Goal: Information Seeking & Learning: Learn about a topic

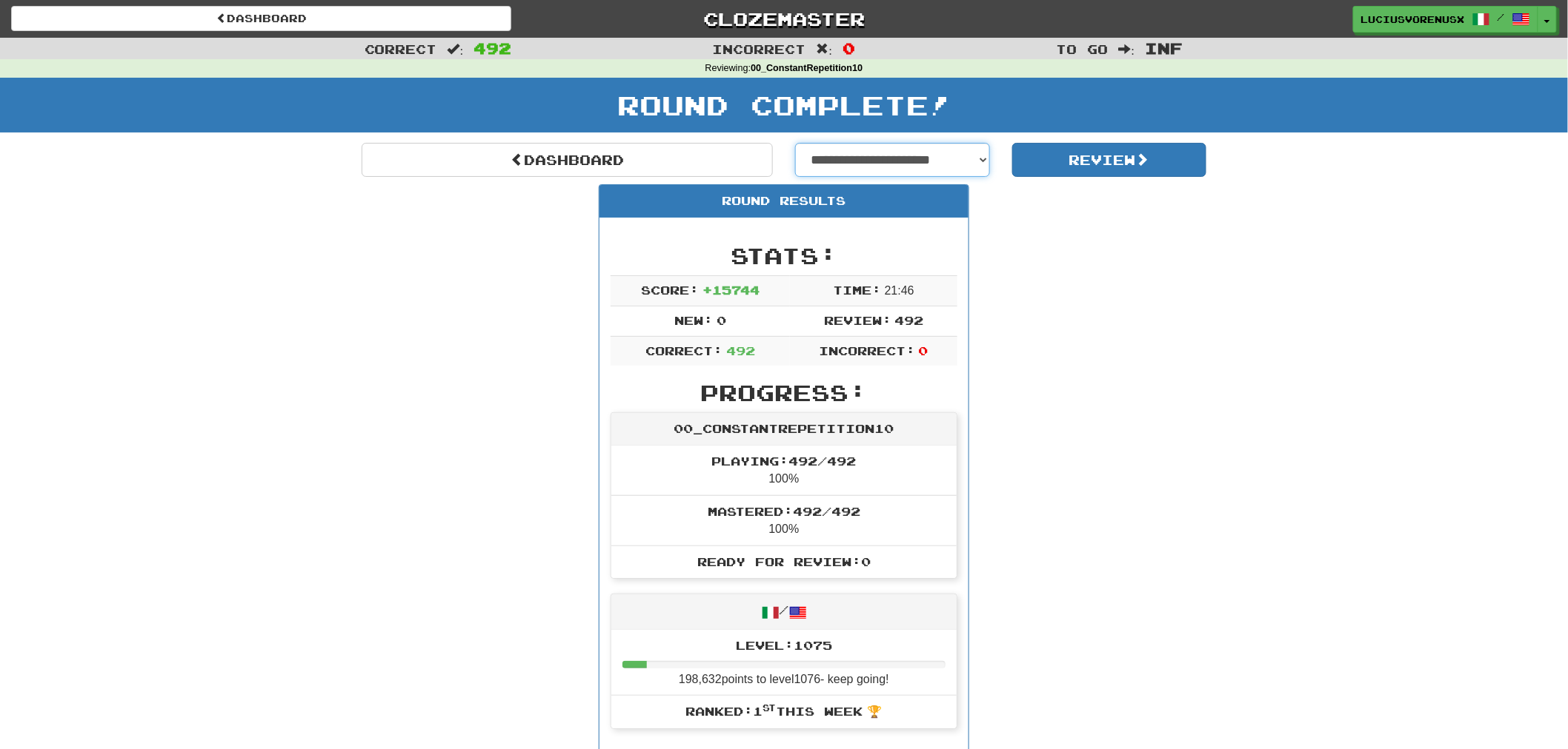
click at [868, 153] on select "**********" at bounding box center [892, 159] width 195 height 34
select select "**********"
click at [795, 143] on select "**********" at bounding box center [892, 159] width 195 height 34
select select "**********"
click at [1122, 168] on button "Review" at bounding box center [1109, 159] width 195 height 34
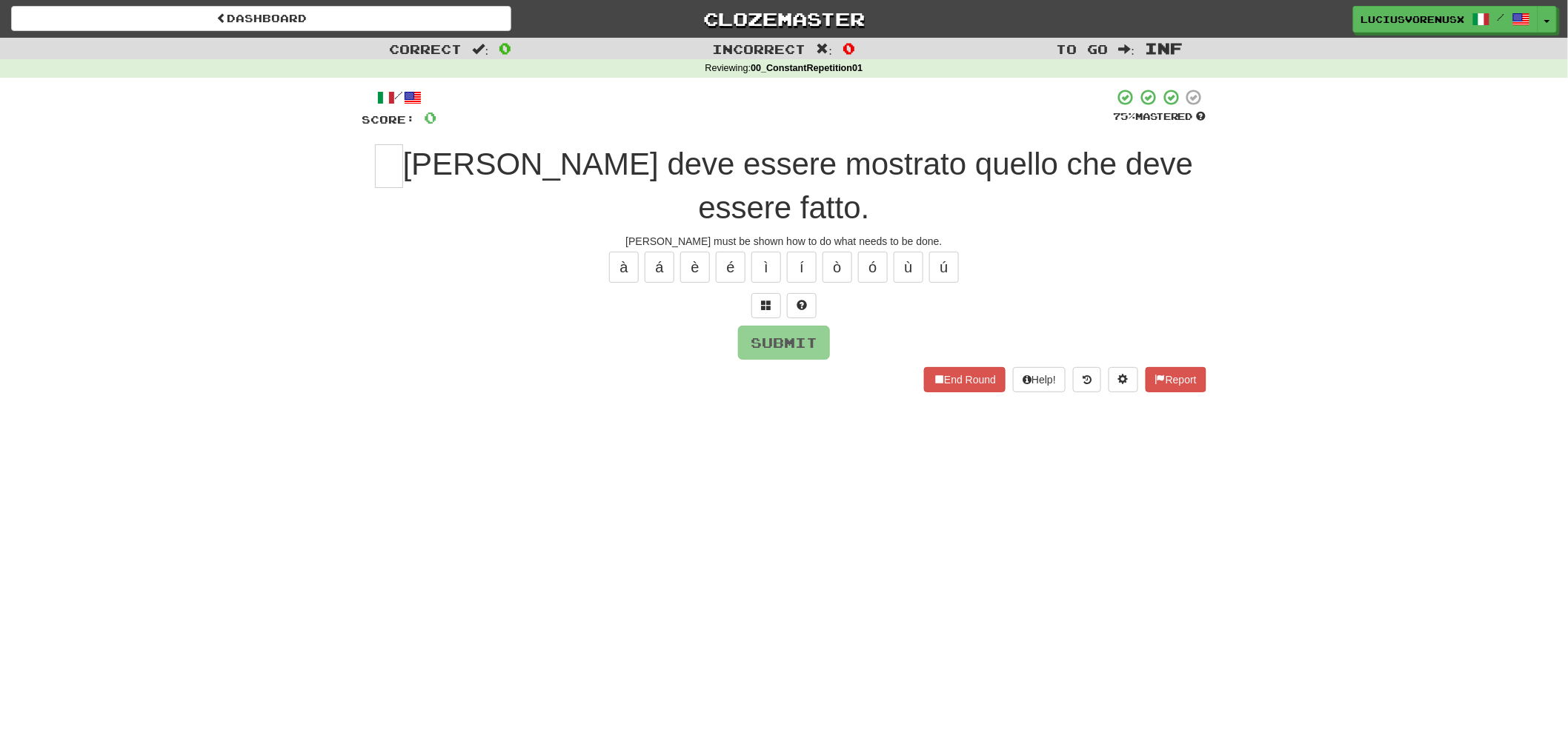
click at [117, 297] on div "Correct : 0 Incorrect : 0 To go : Inf Reviewing : 00_ConstantRepetition01 / Sco…" at bounding box center [784, 226] width 1568 height 375
click at [392, 156] on input "text" at bounding box center [389, 166] width 28 height 43
type input "*"
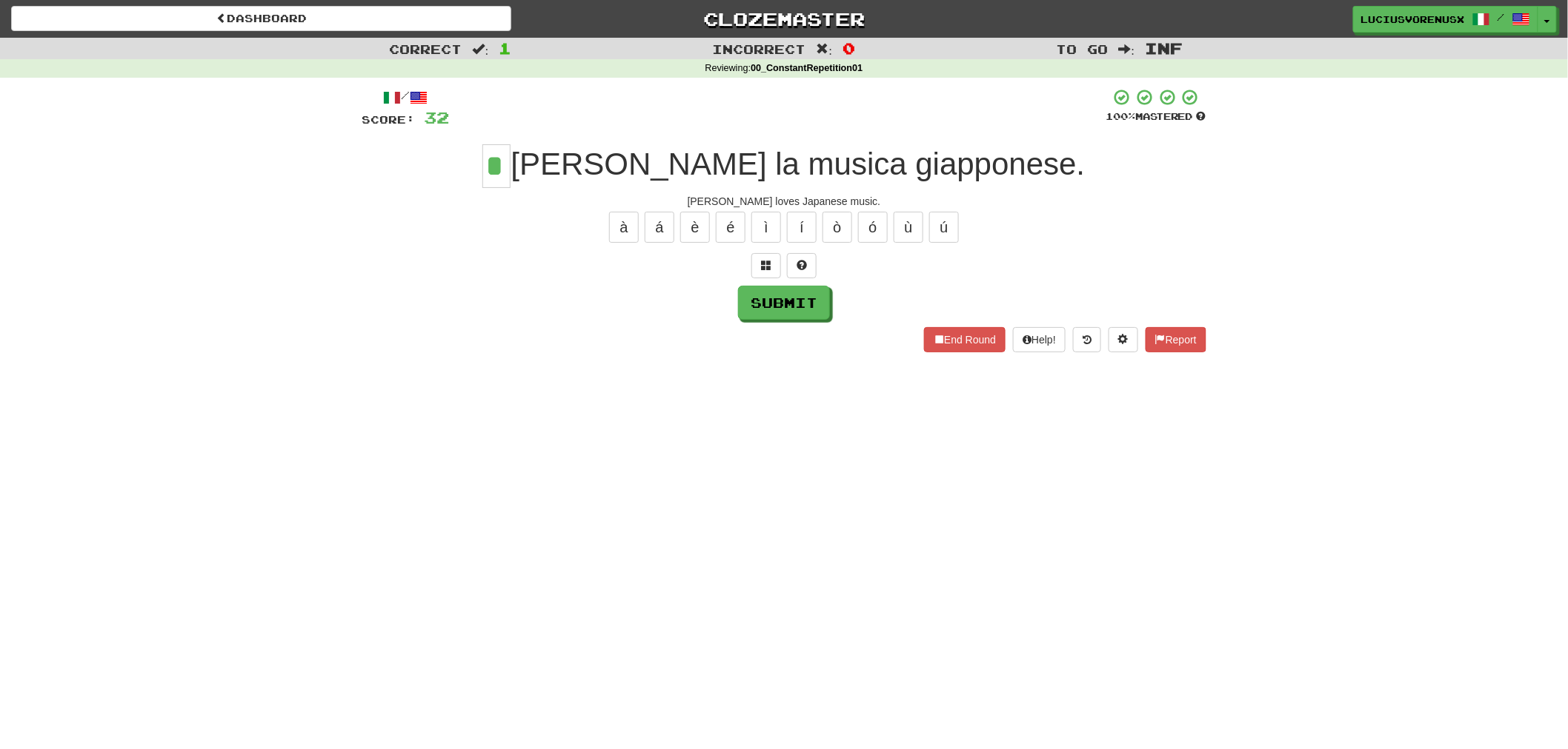
type input "*"
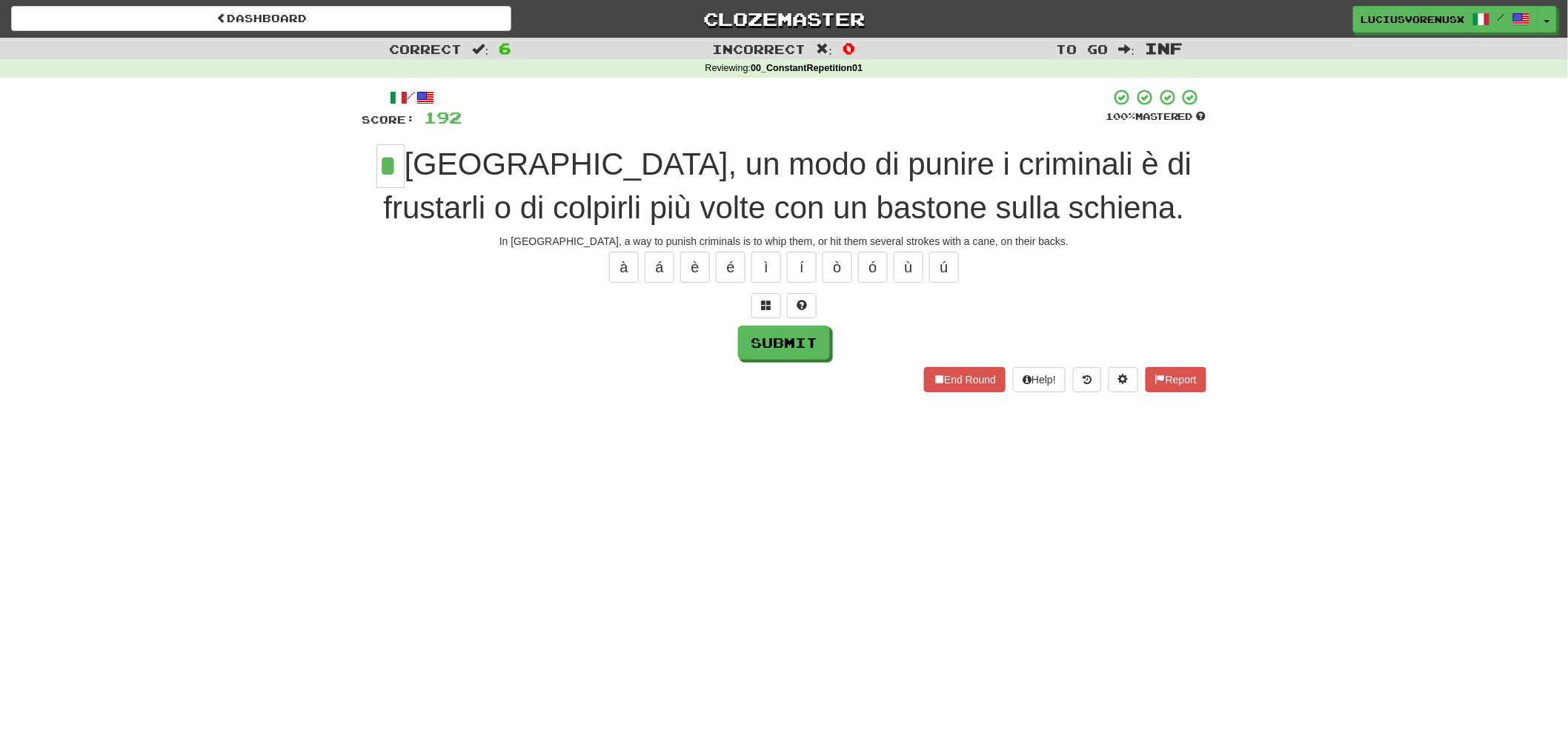
type input "*"
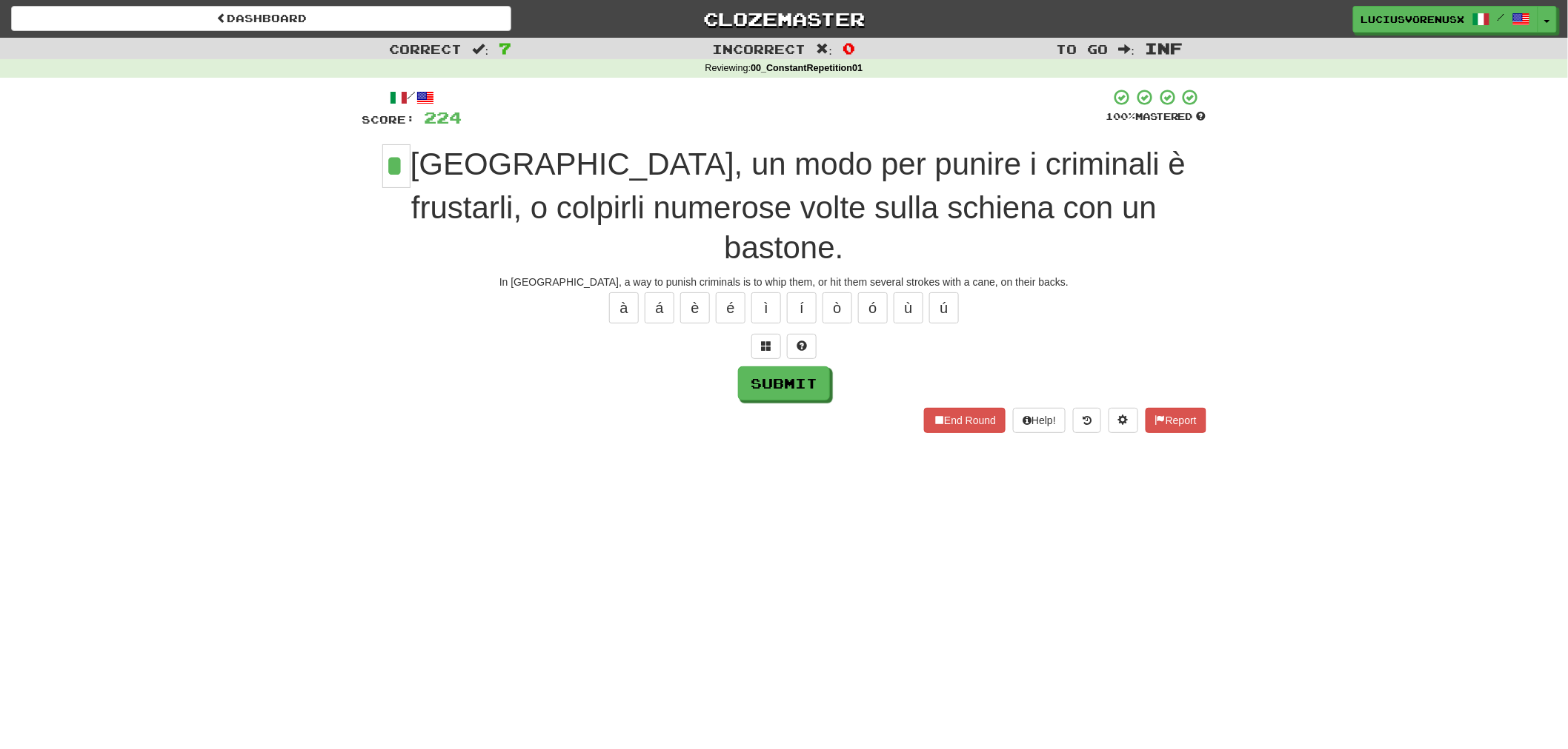
type input "*"
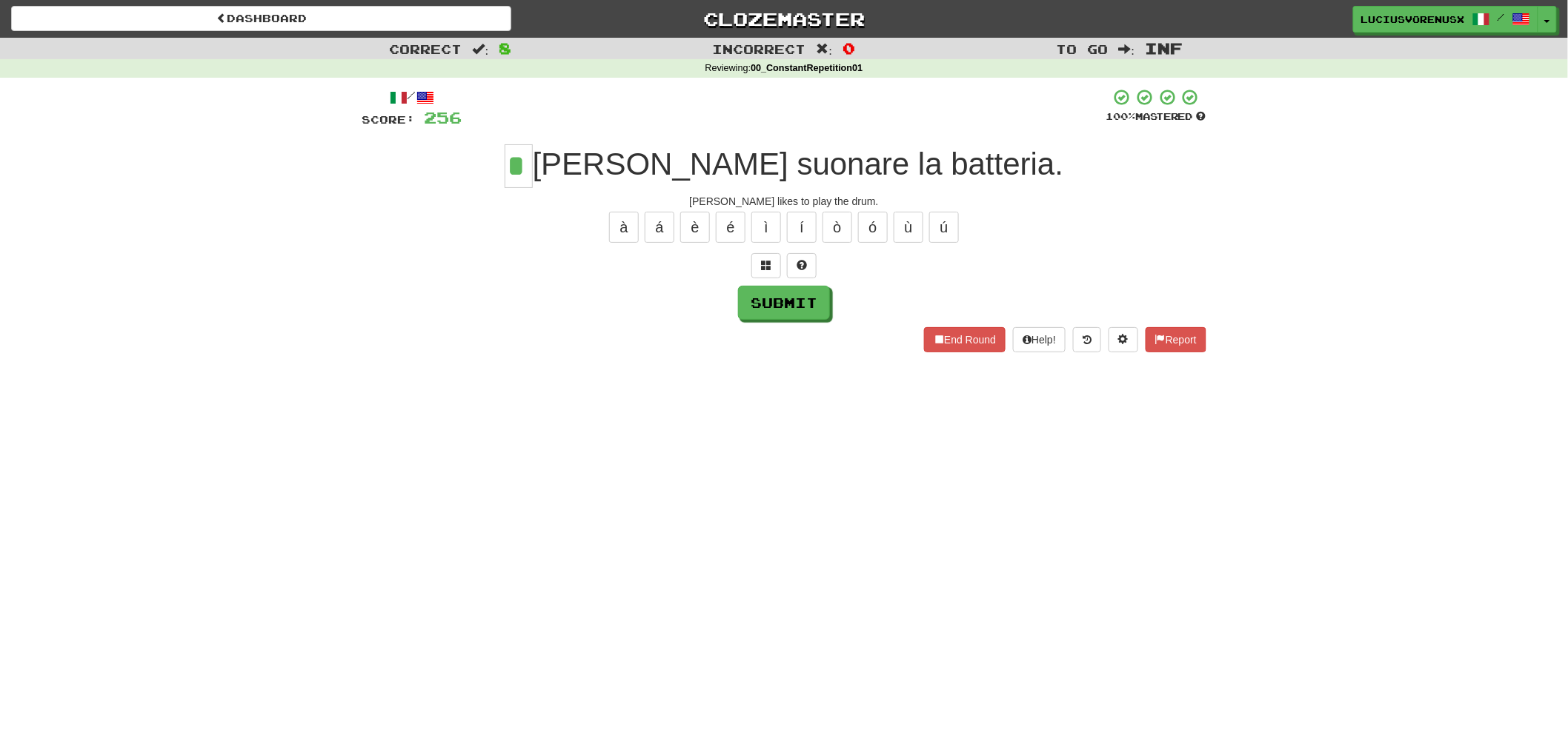
type input "*"
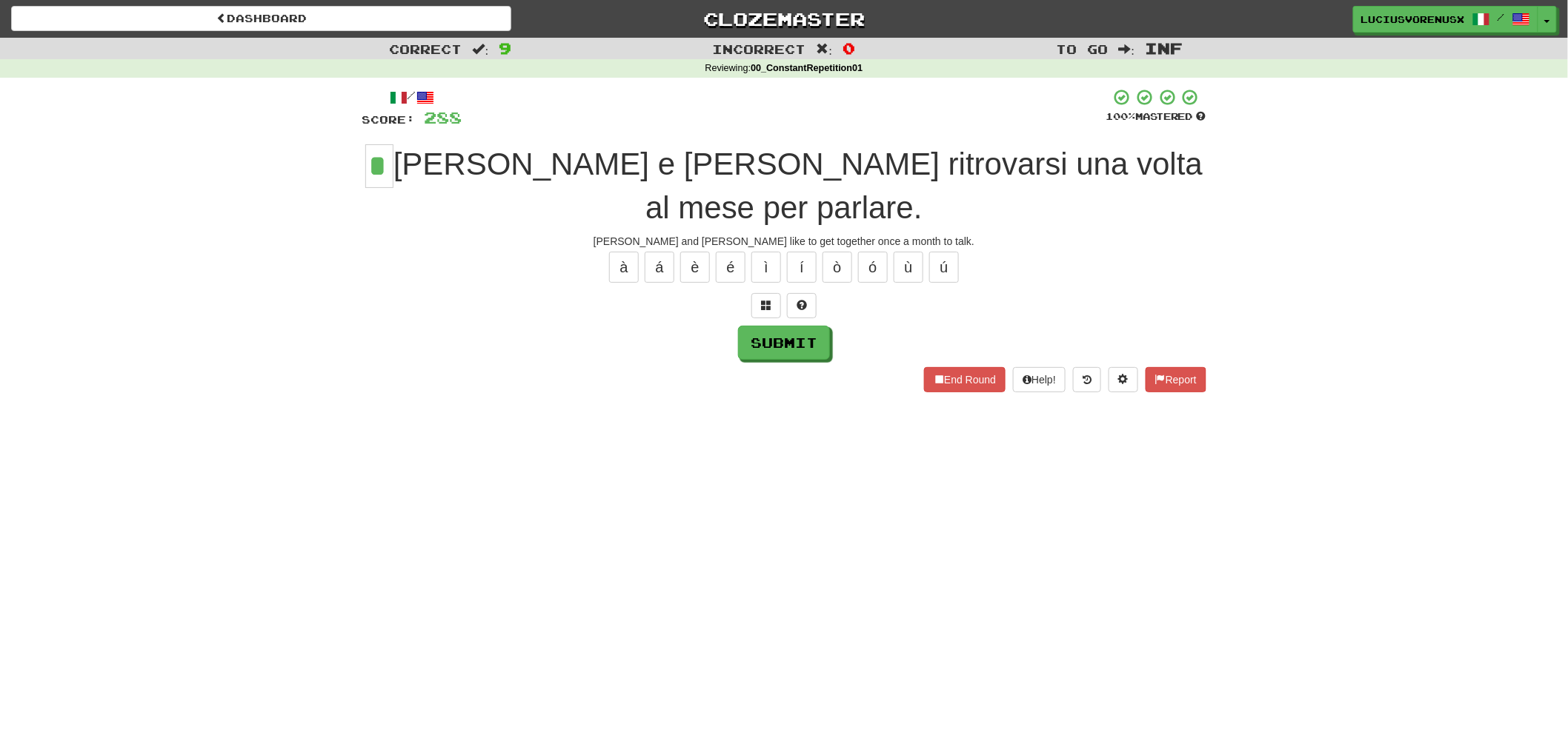
type input "*"
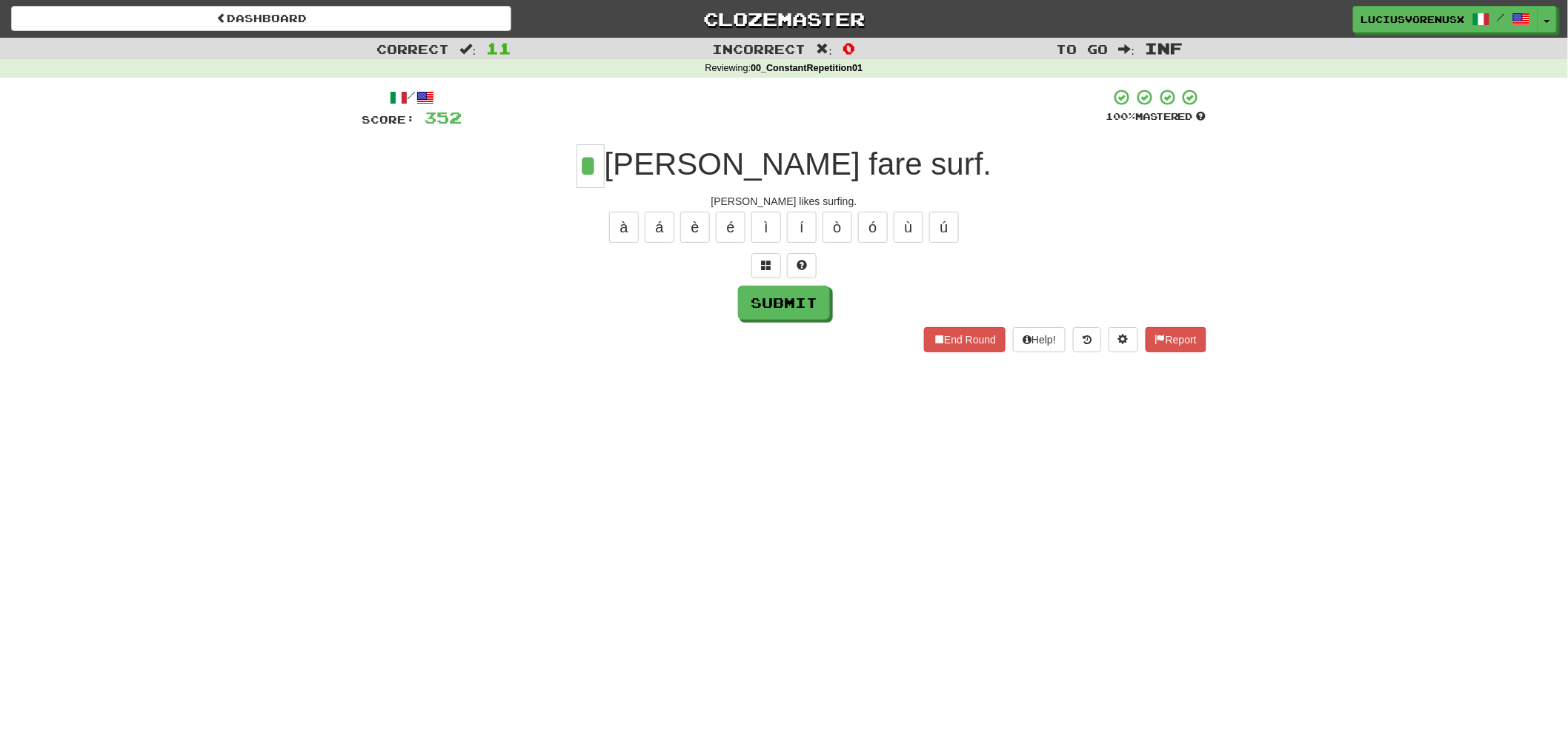
type input "*"
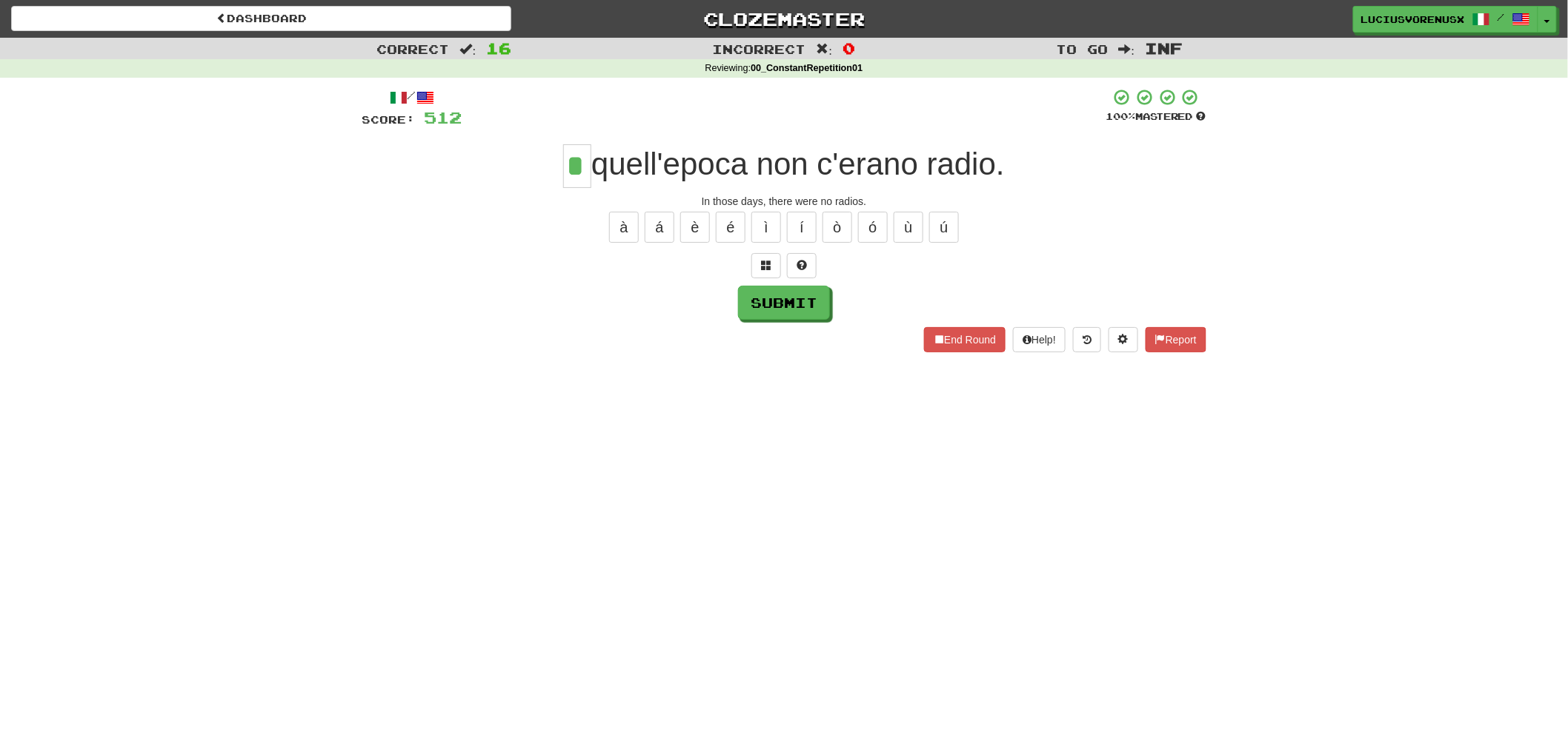
type input "*"
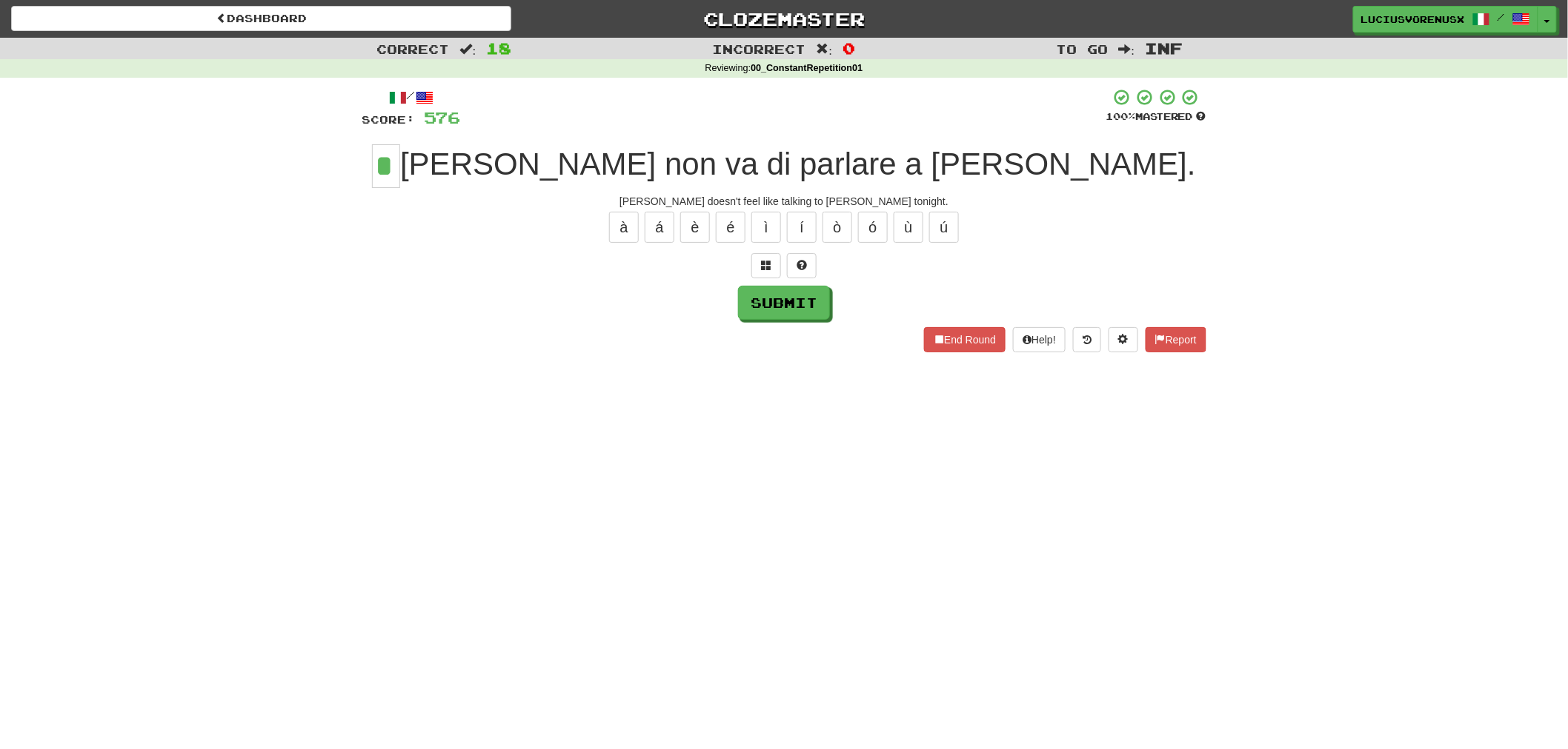
type input "*"
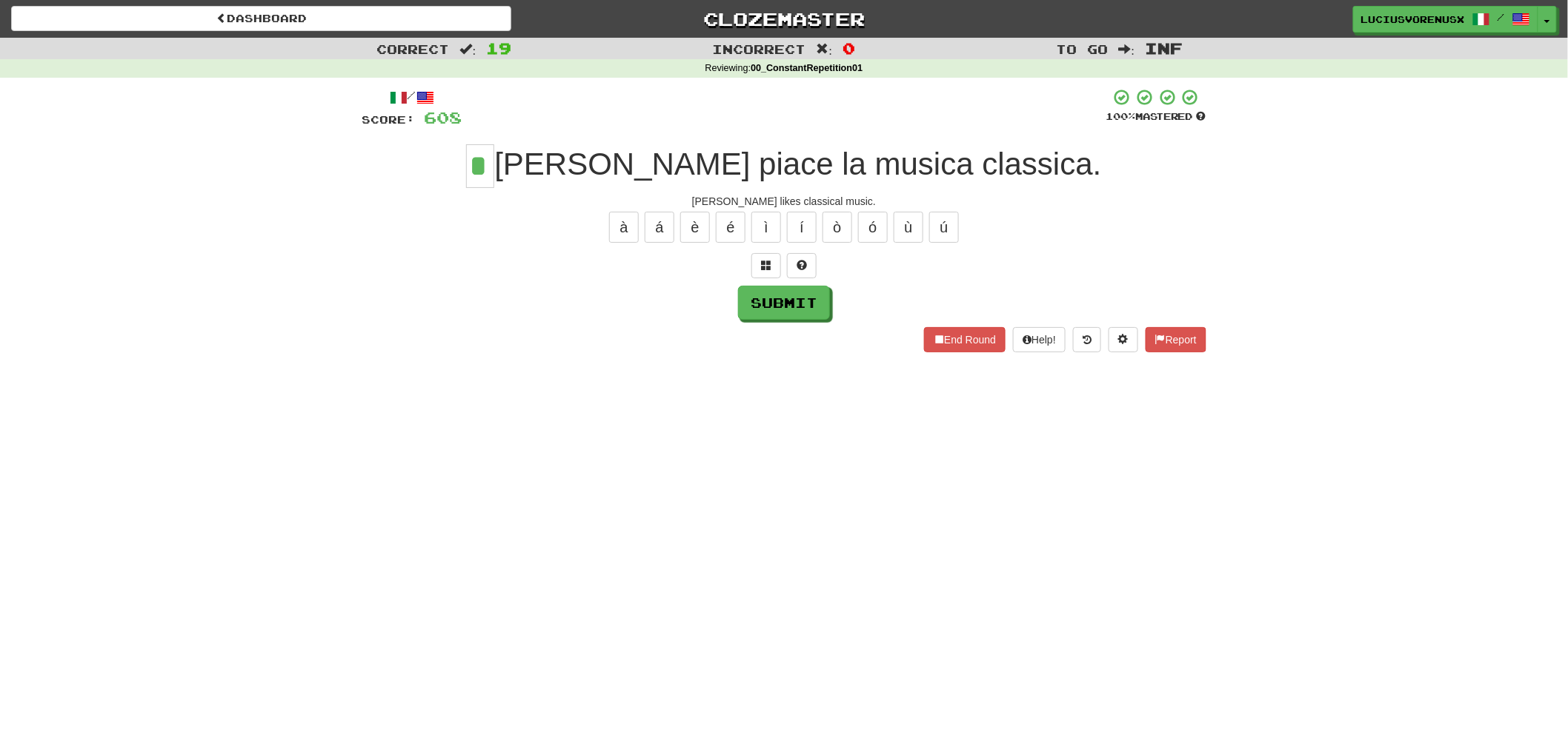
type input "*"
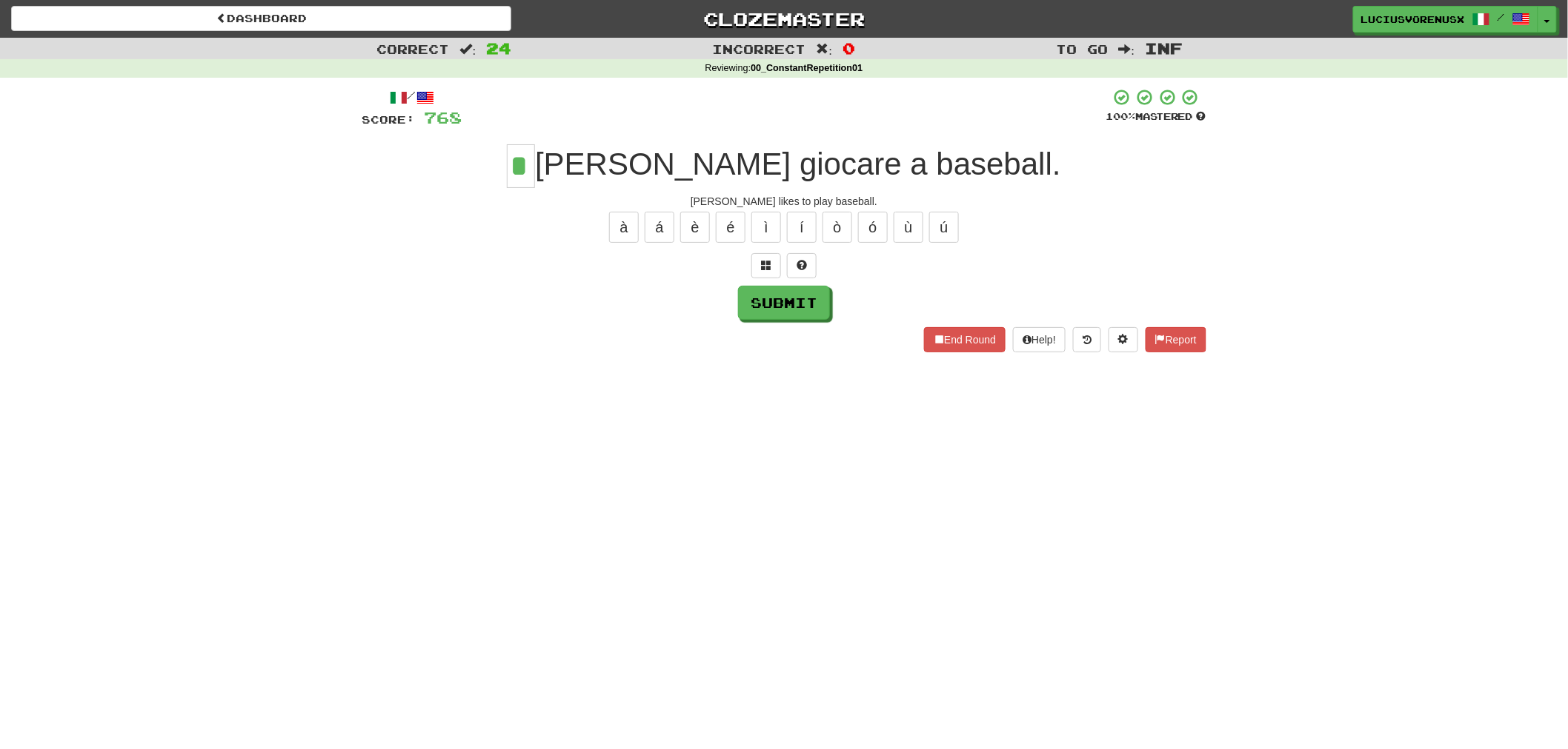
type input "*"
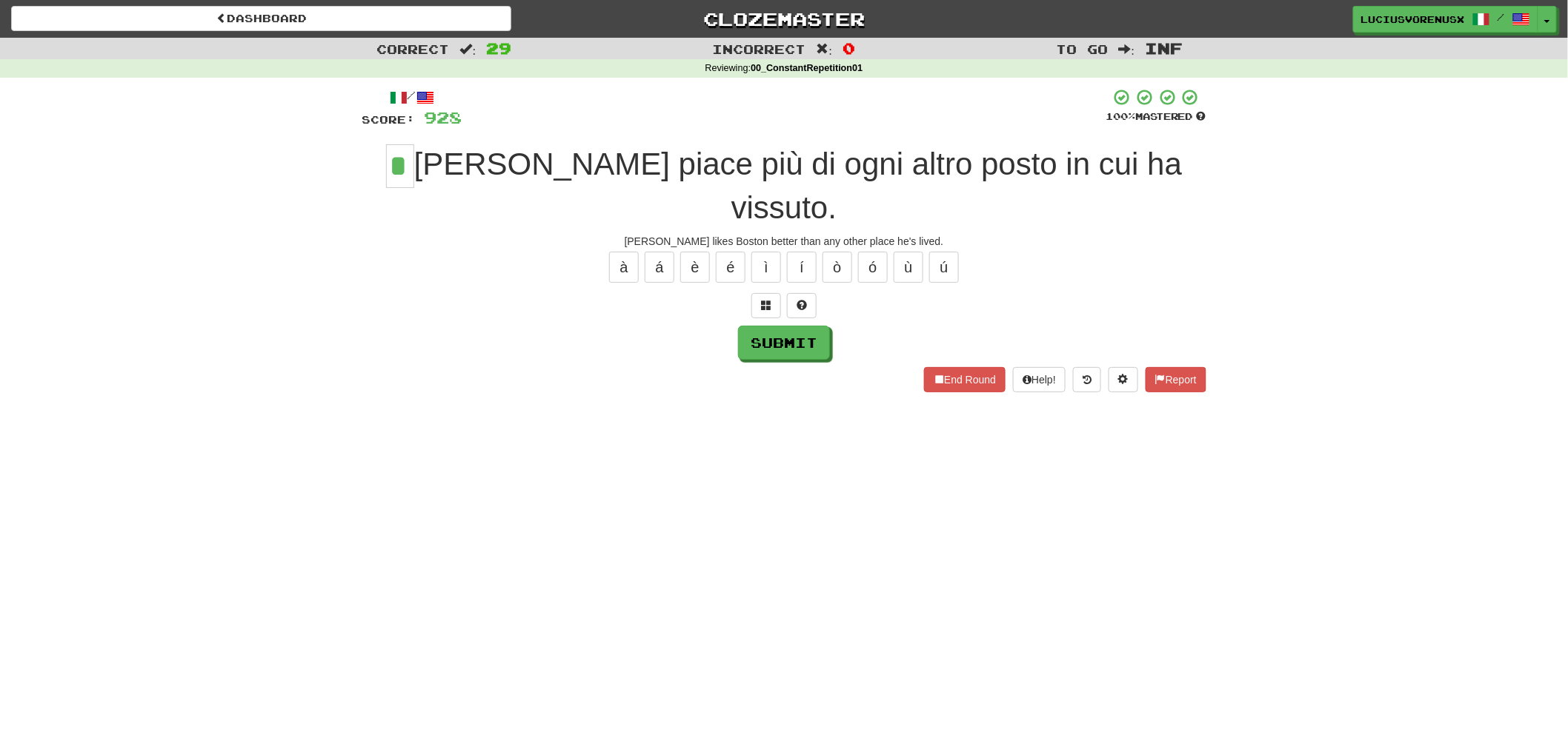
type input "*"
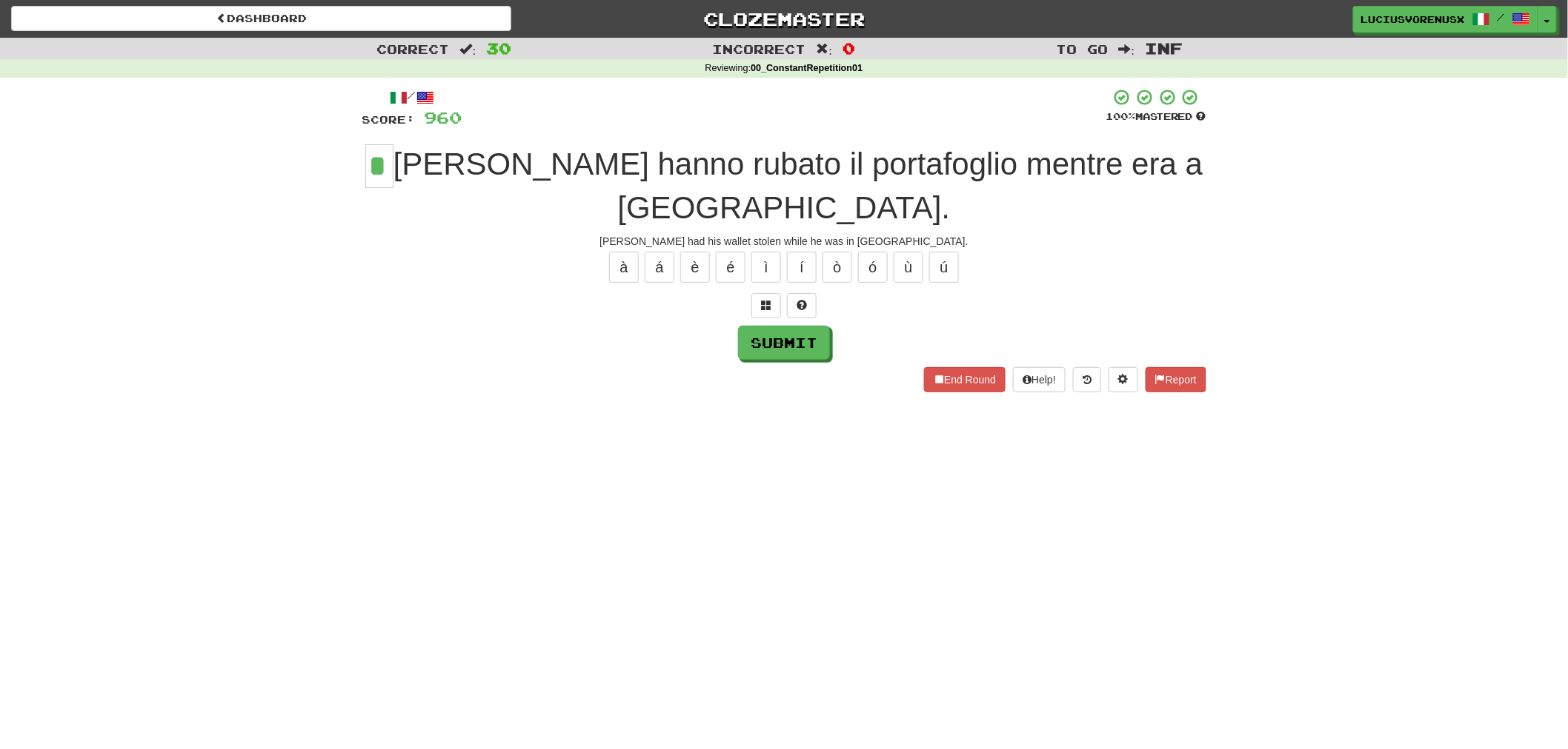
type input "*"
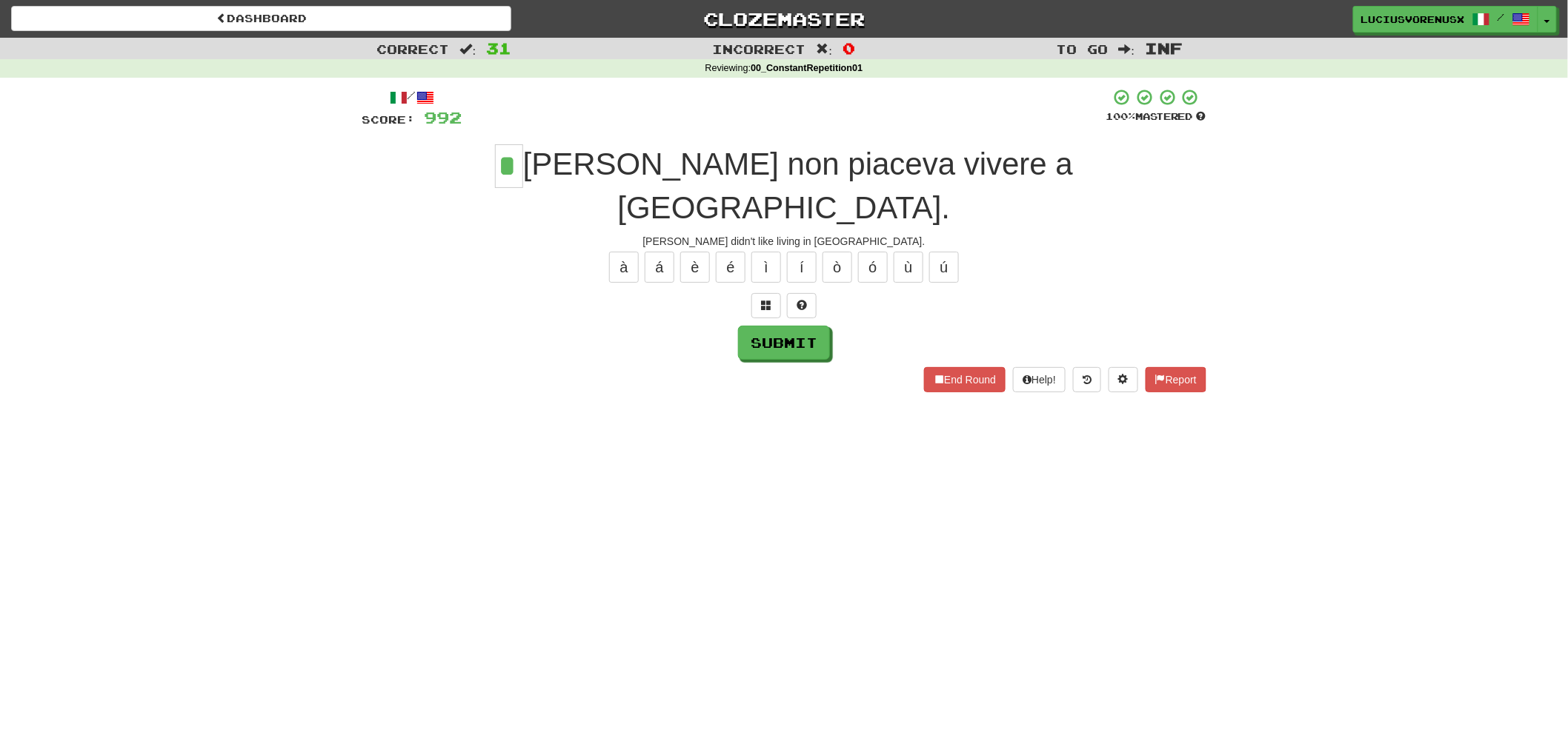
type input "*"
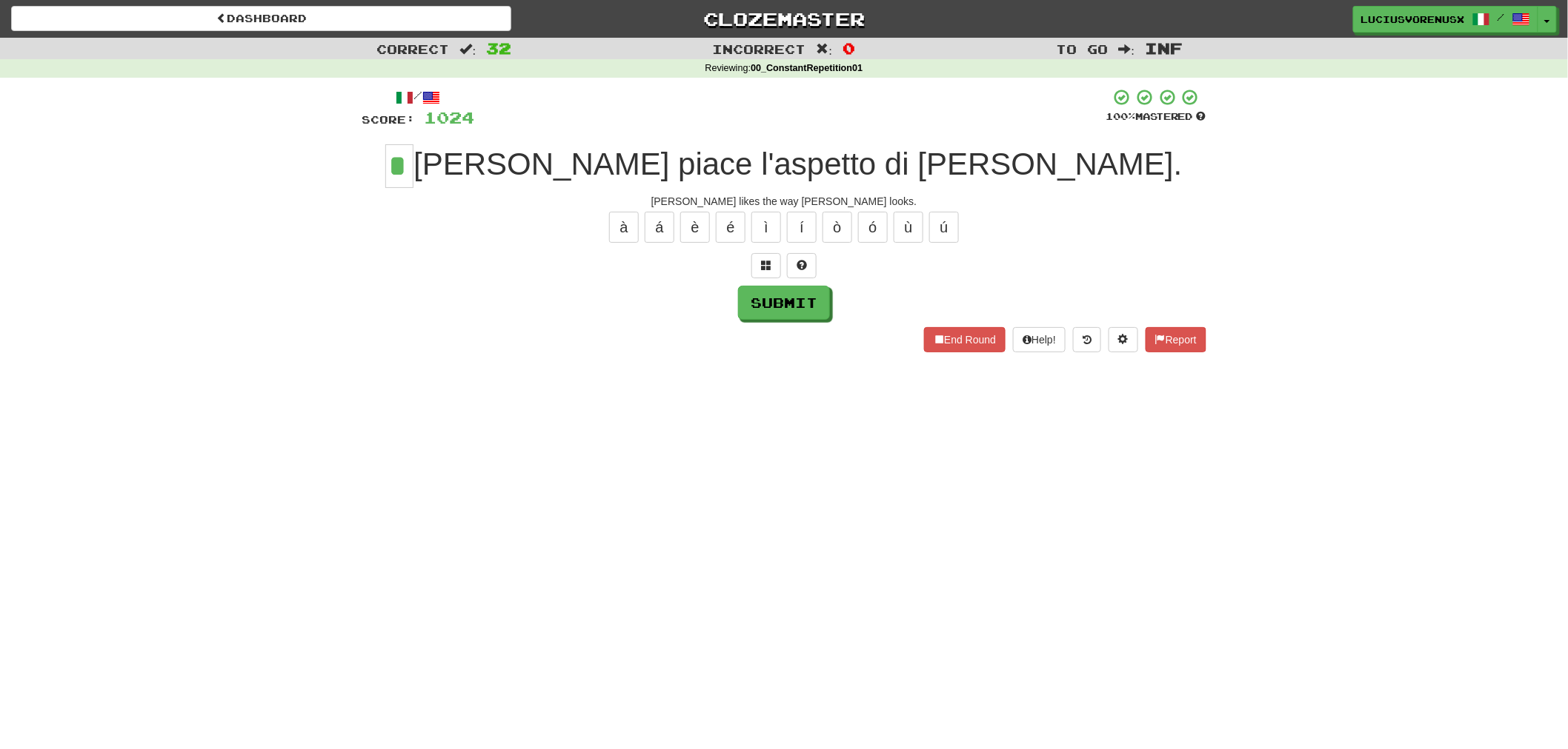
type input "*"
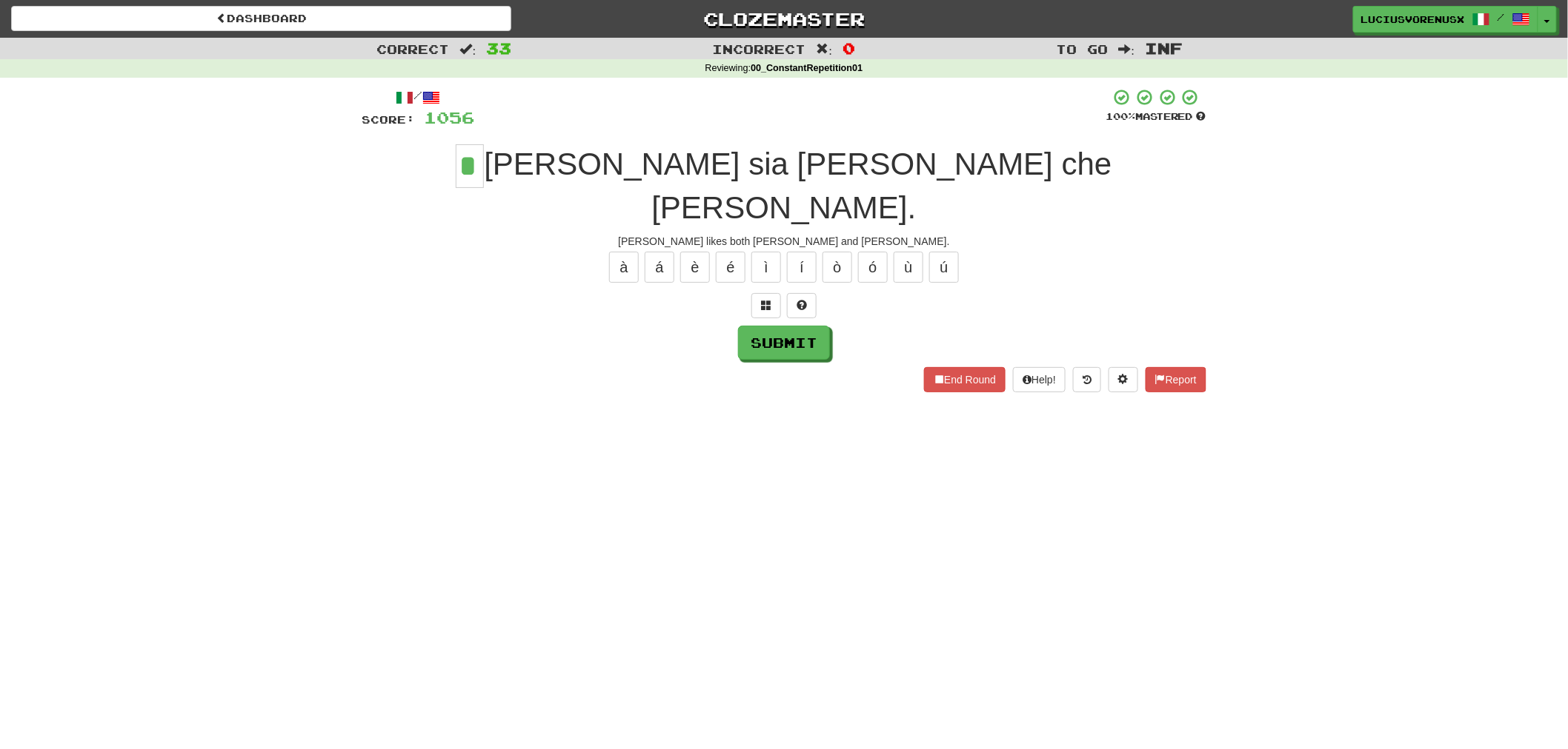
type input "*"
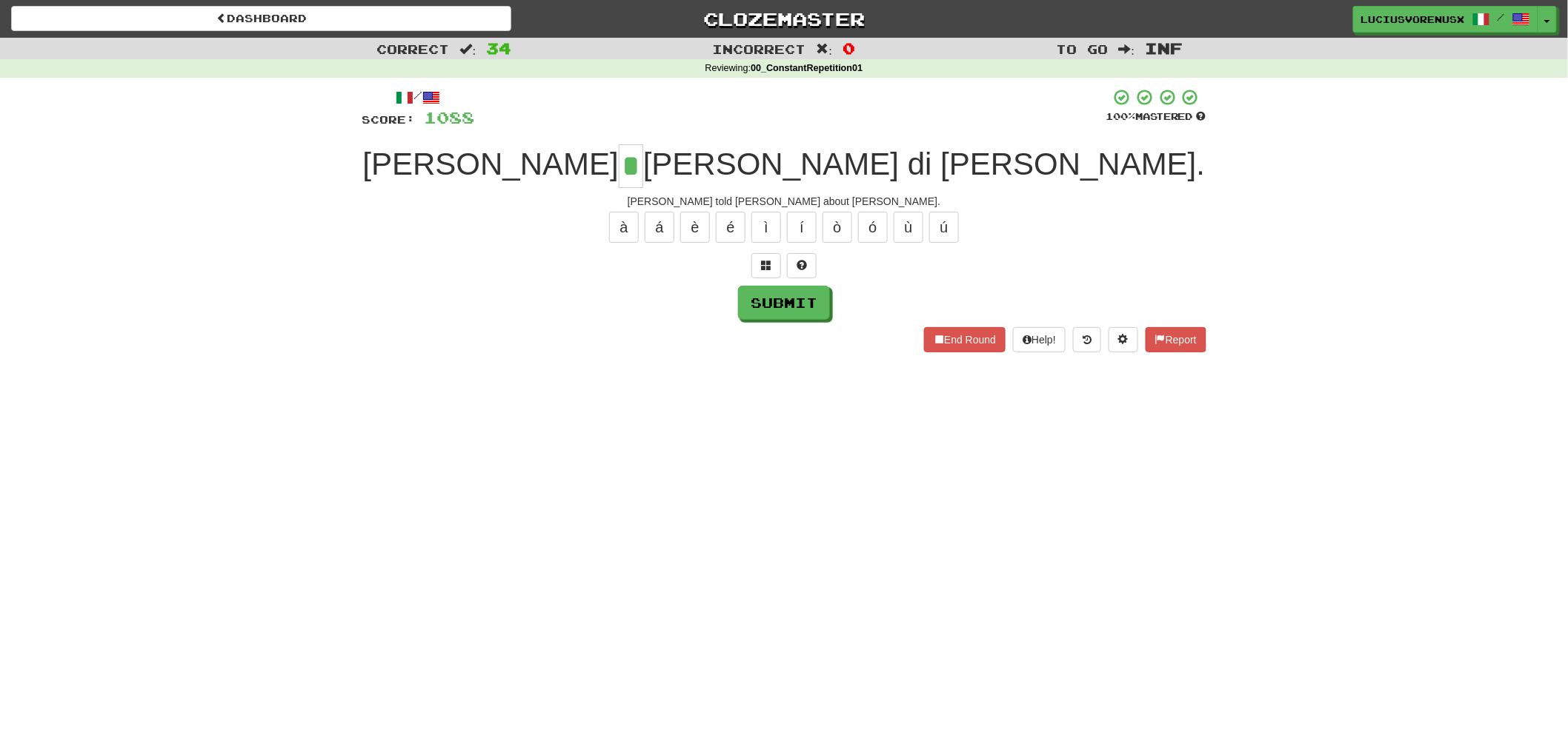
type input "*"
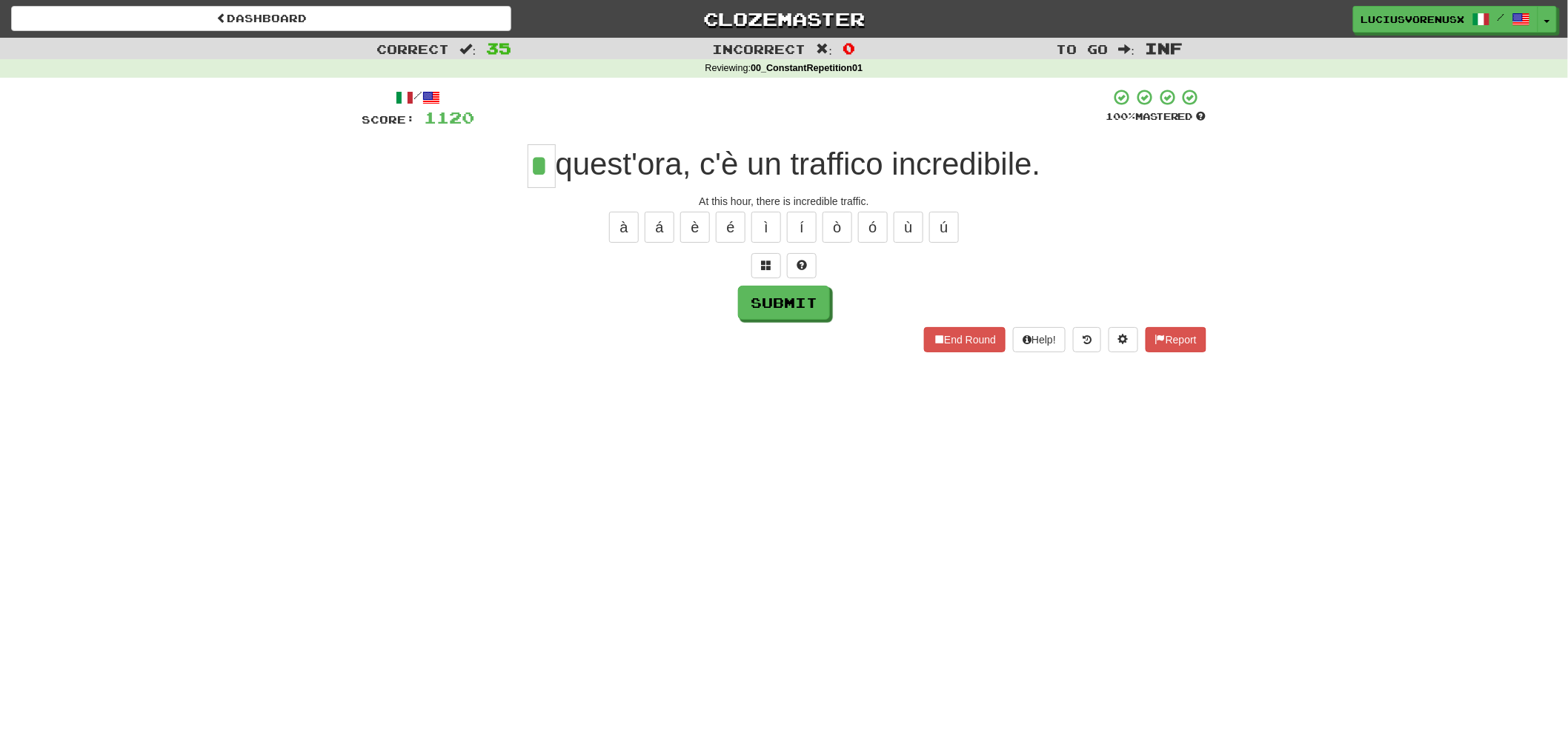
type input "*"
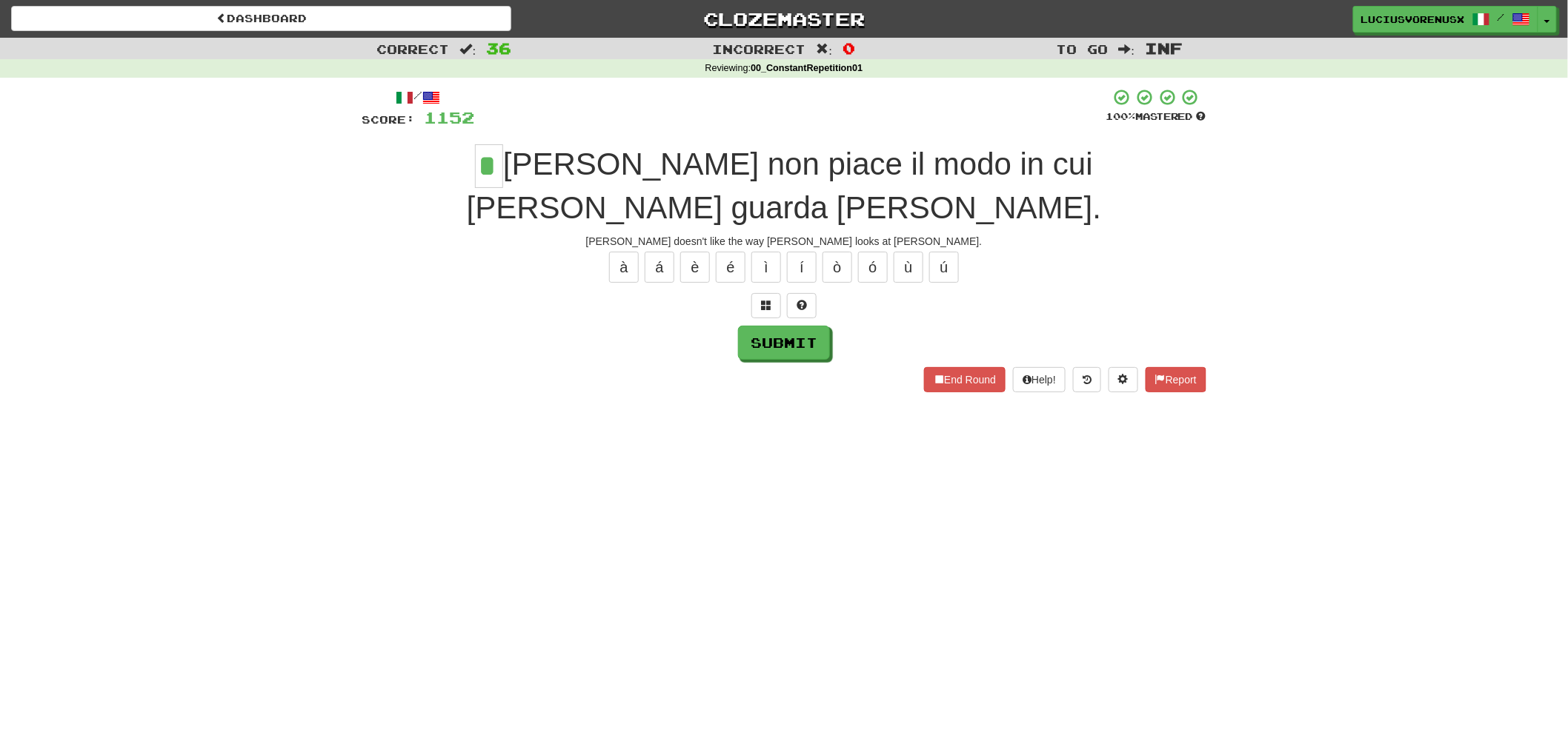
type input "*"
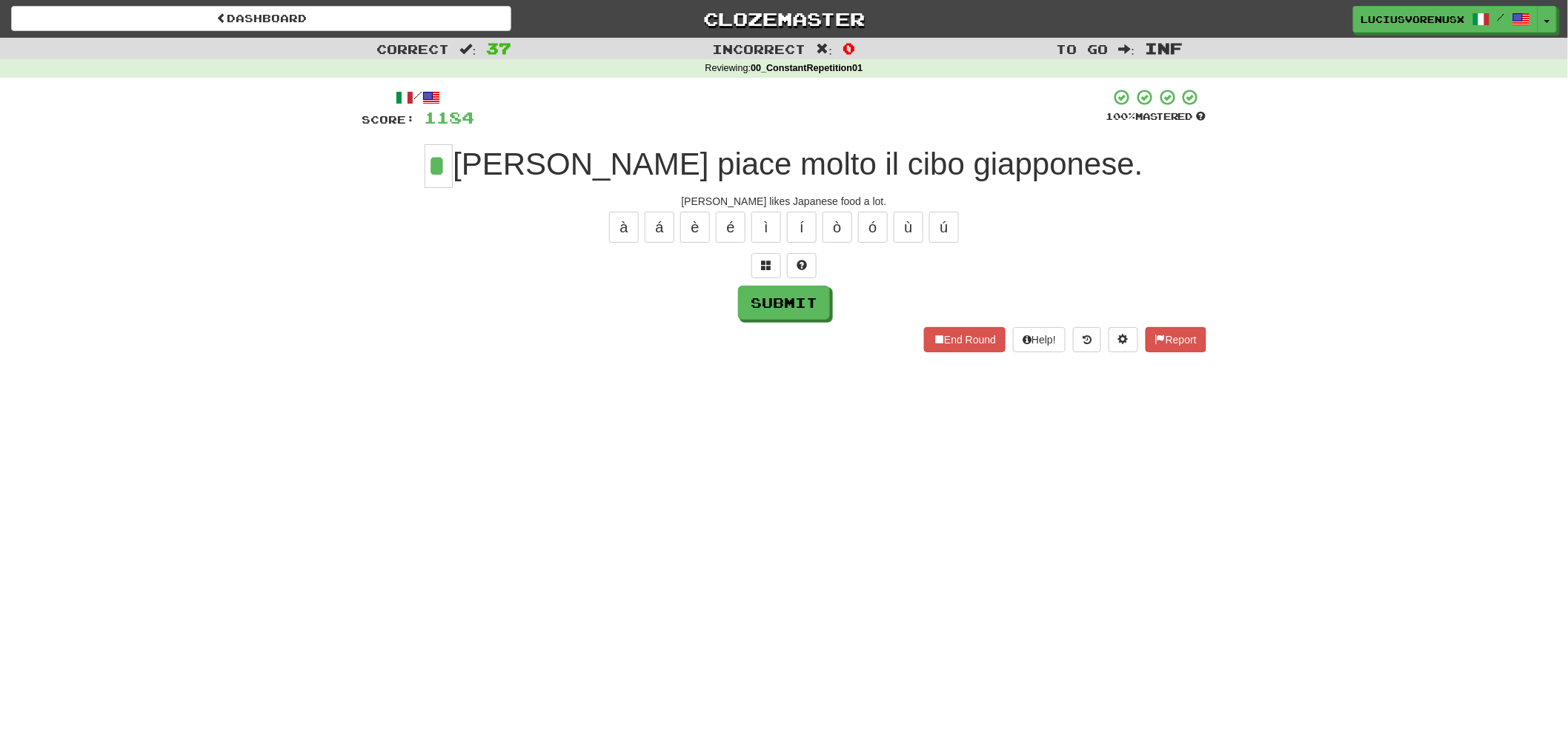
type input "*"
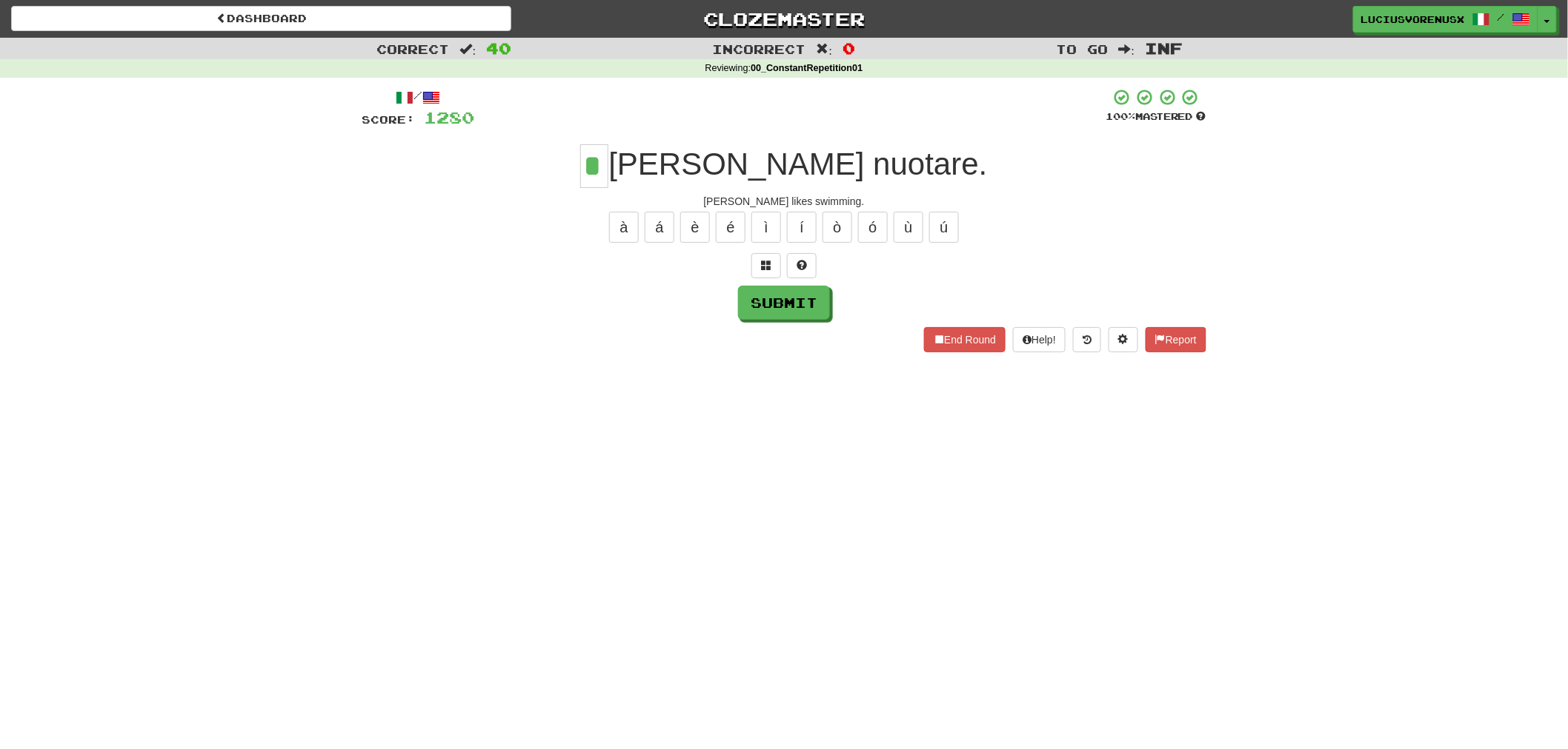
type input "*"
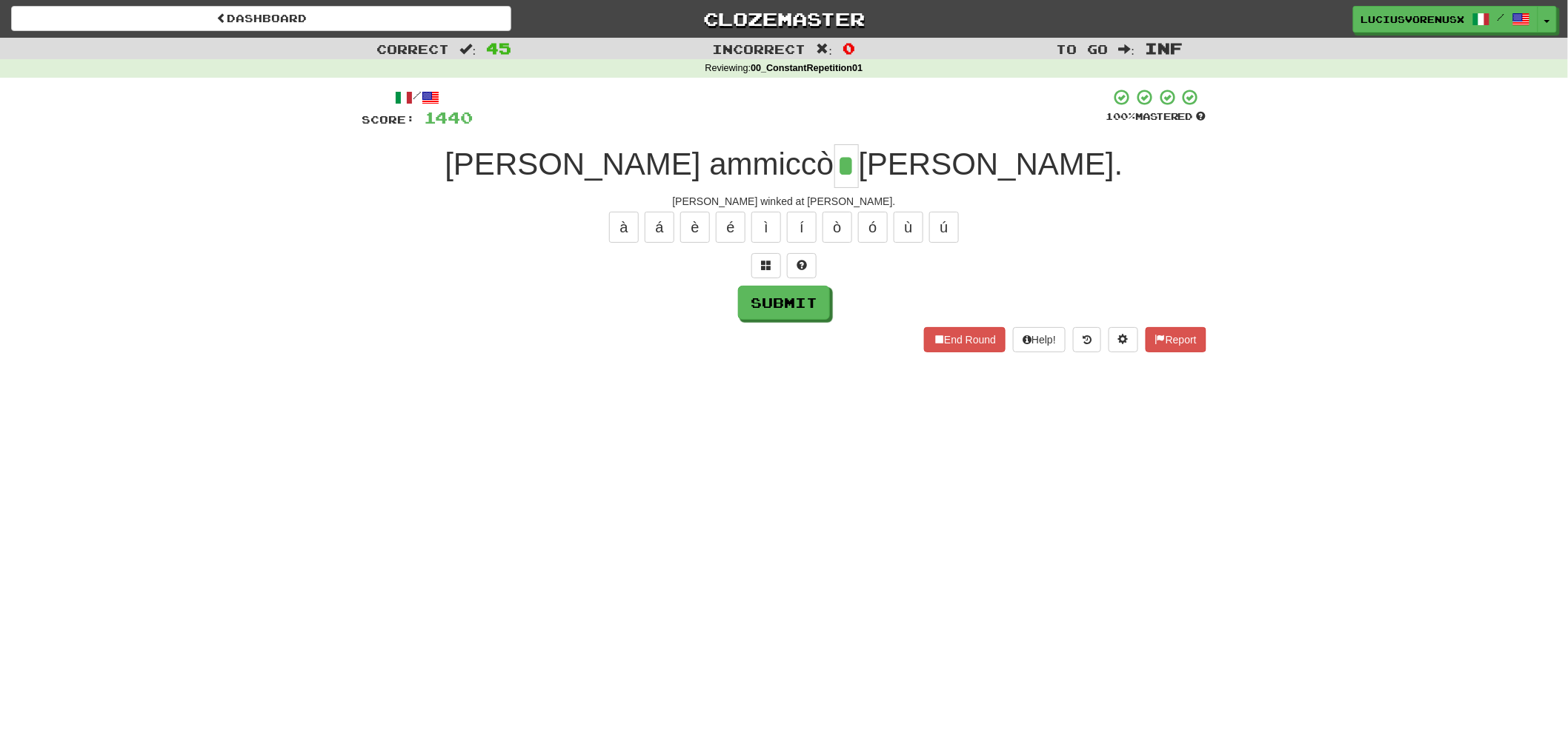
type input "*"
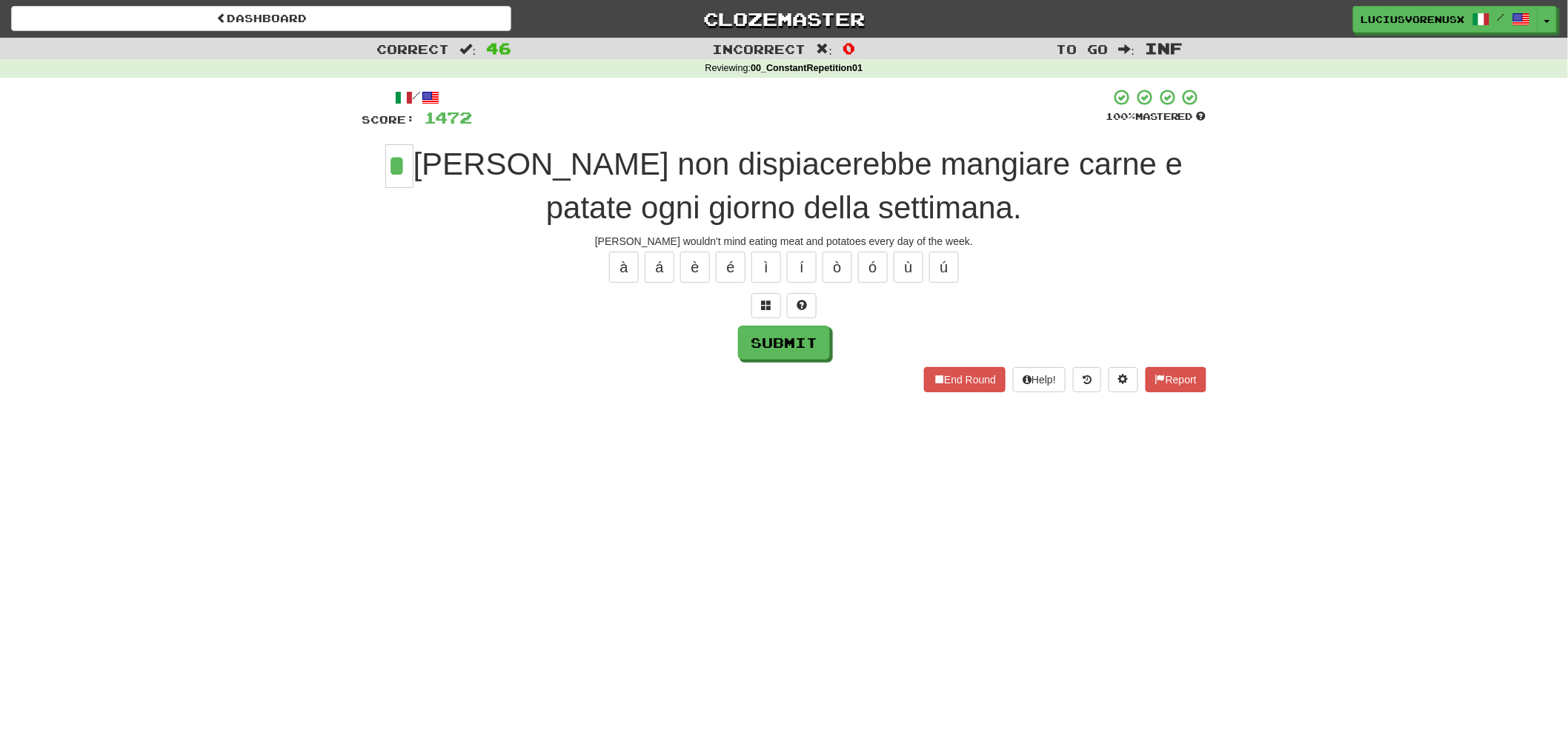
type input "*"
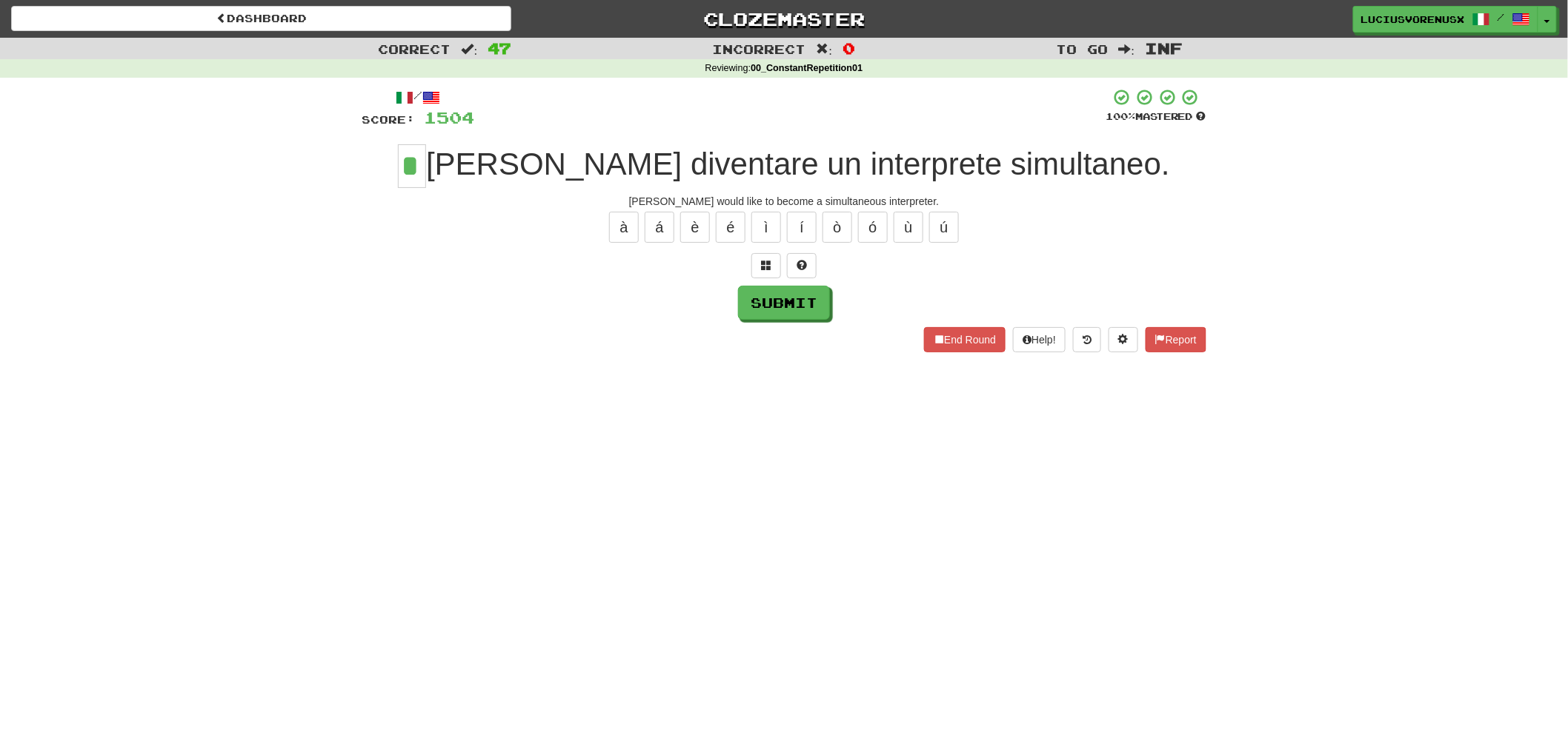
type input "*"
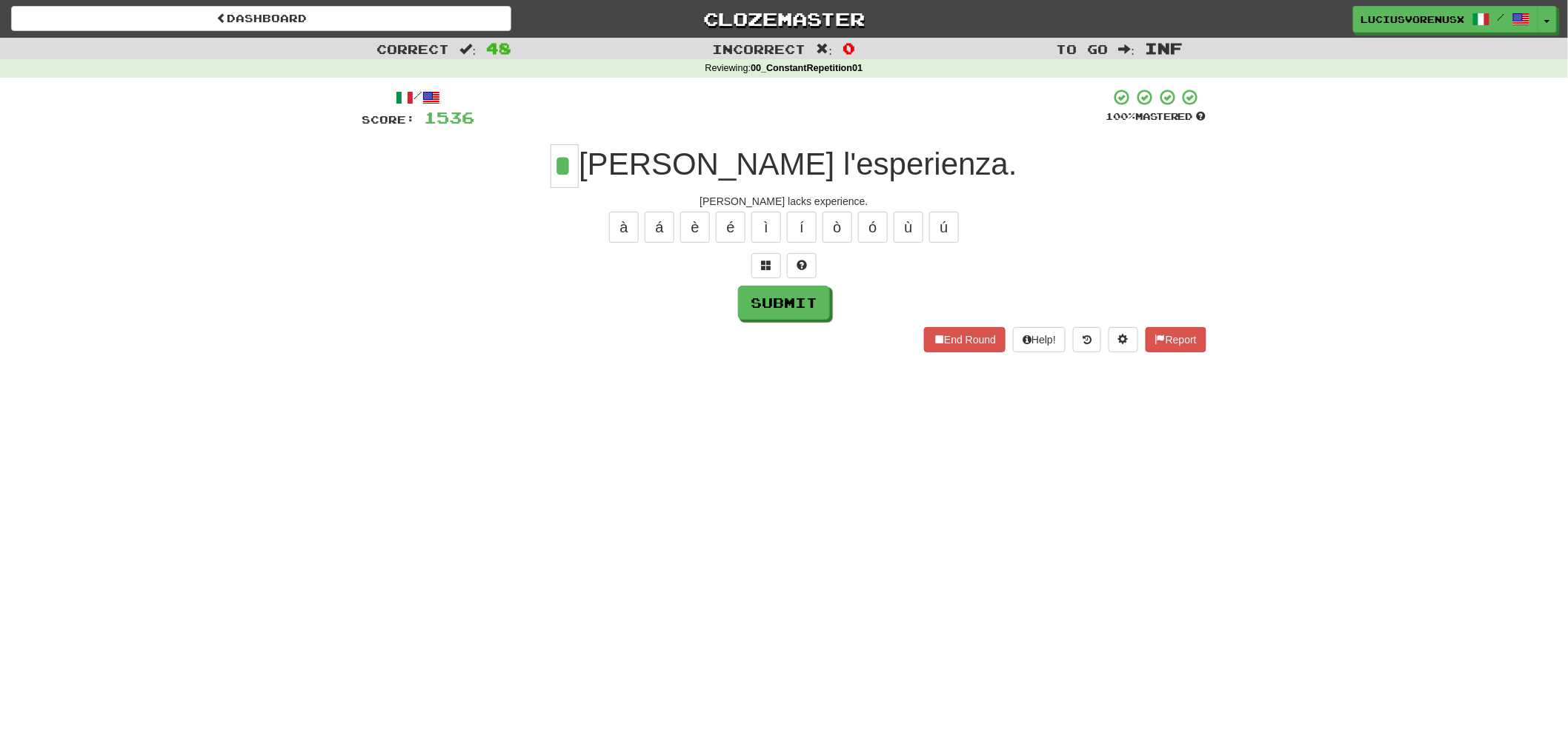
type input "*"
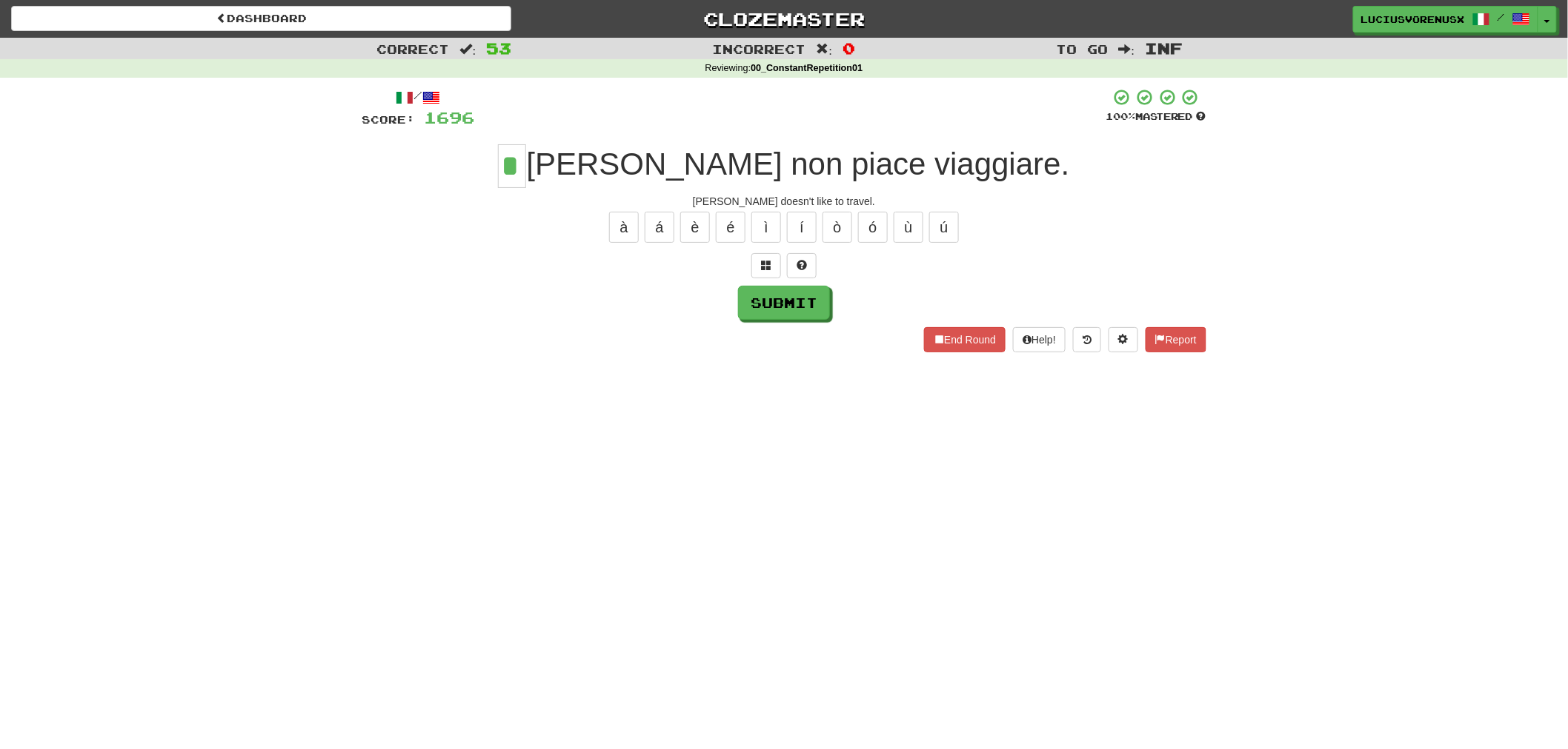
type input "*"
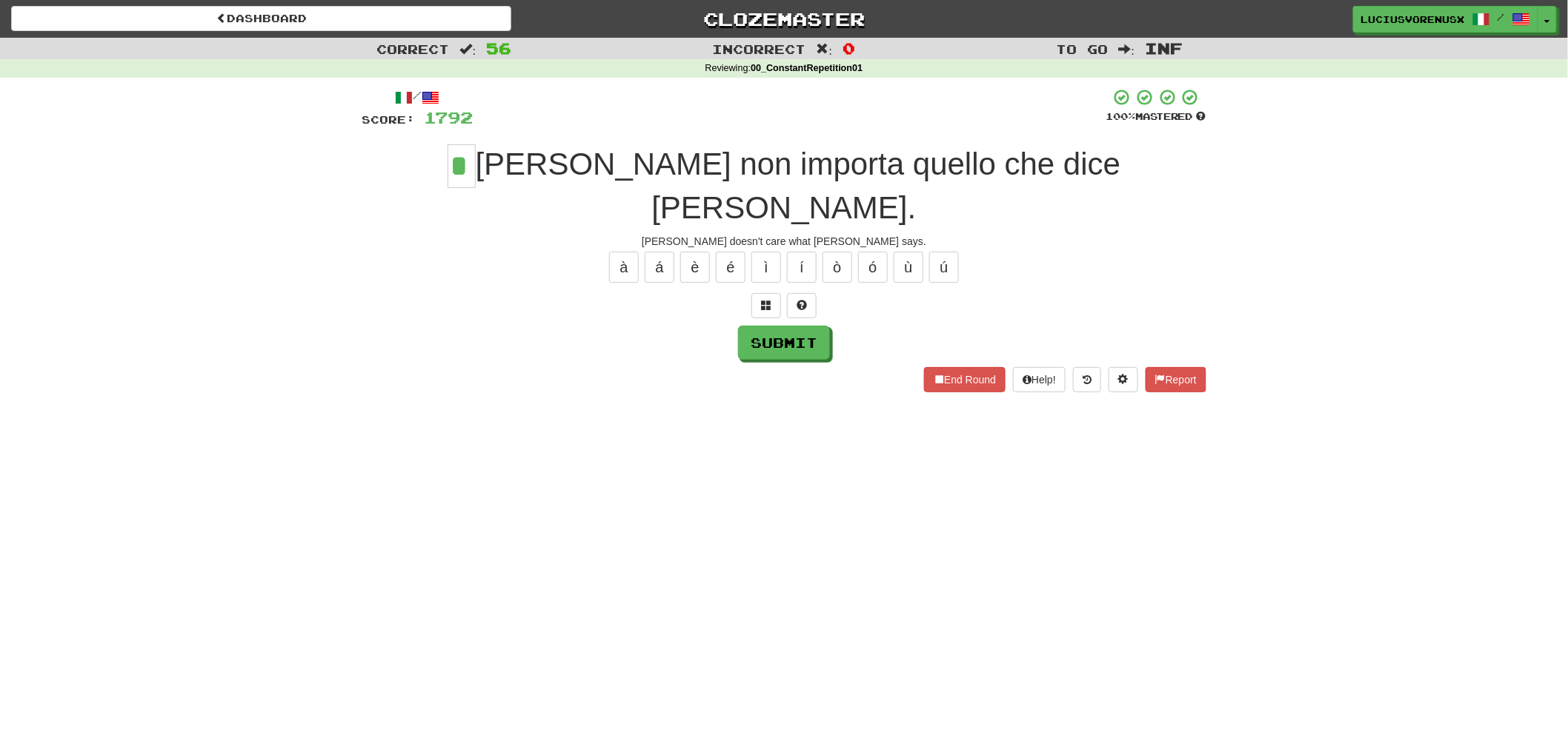
type input "*"
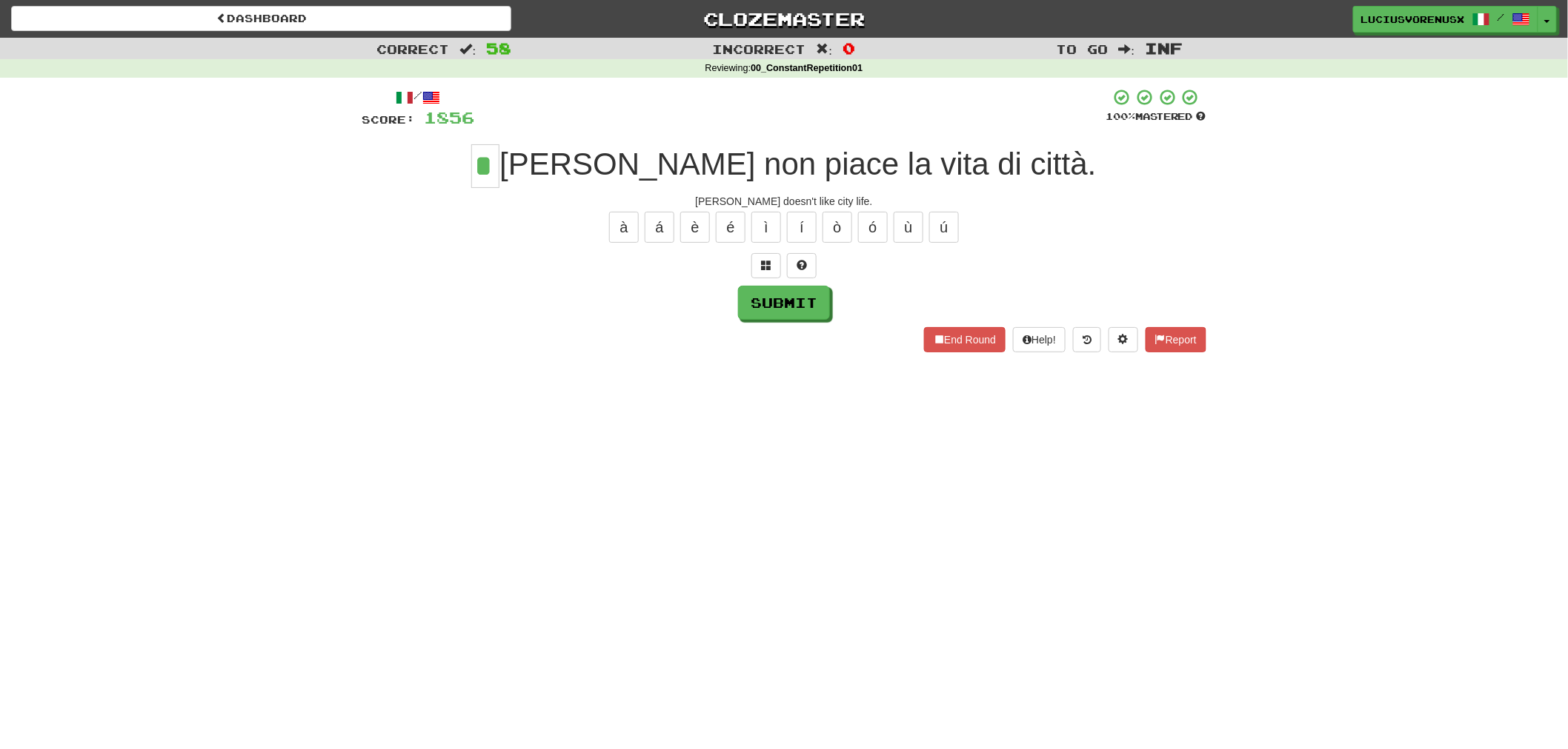
type input "*"
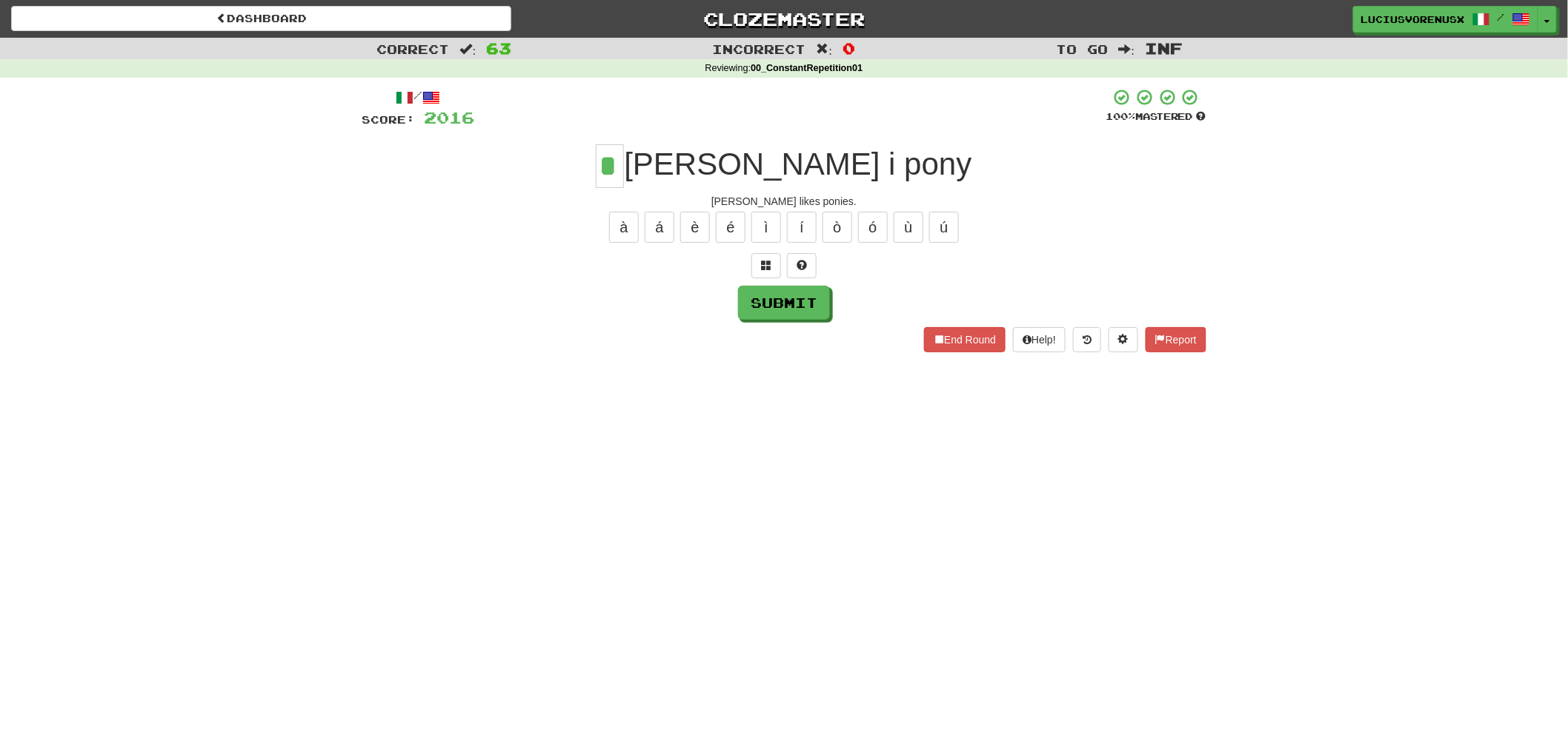
type input "*"
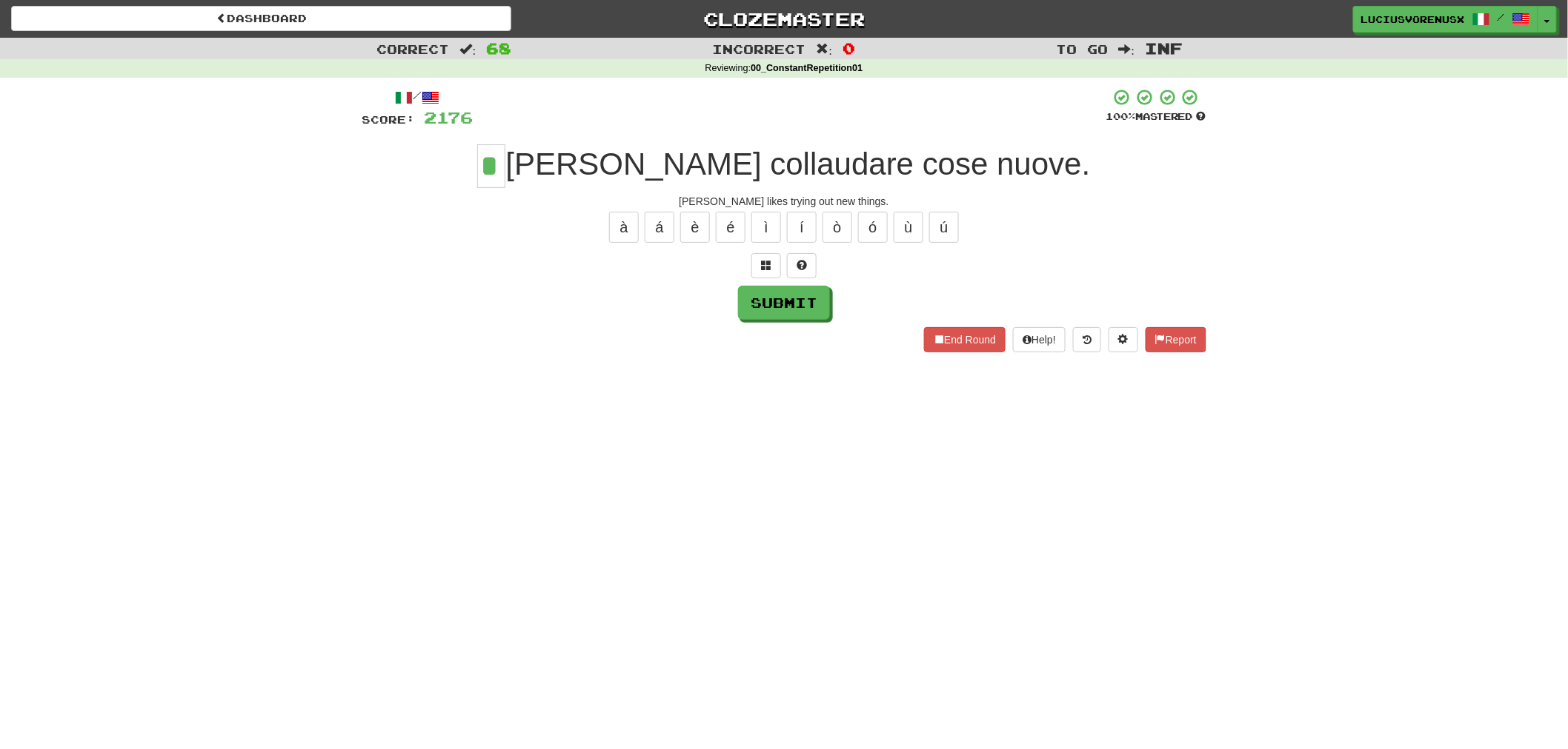
type input "*"
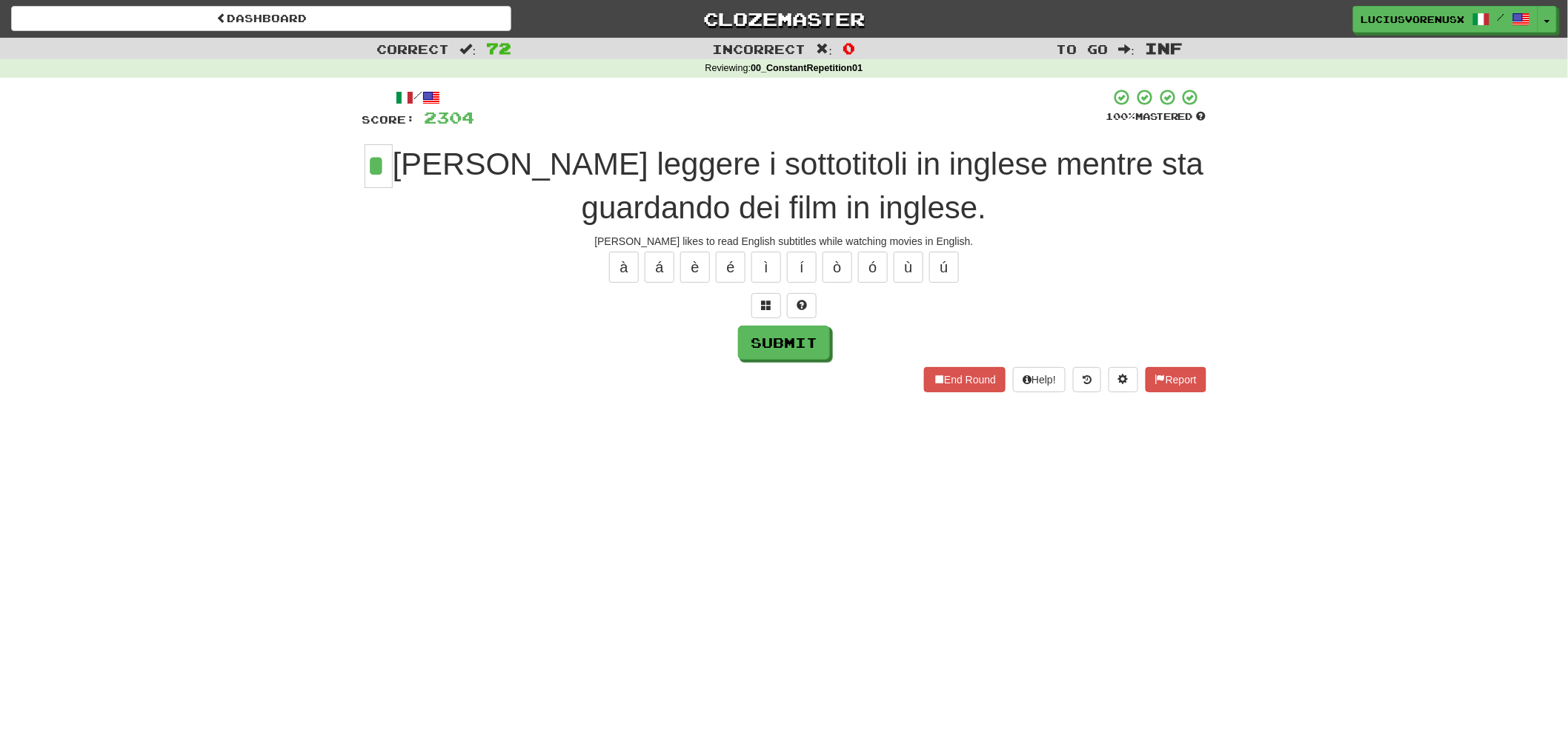
type input "*"
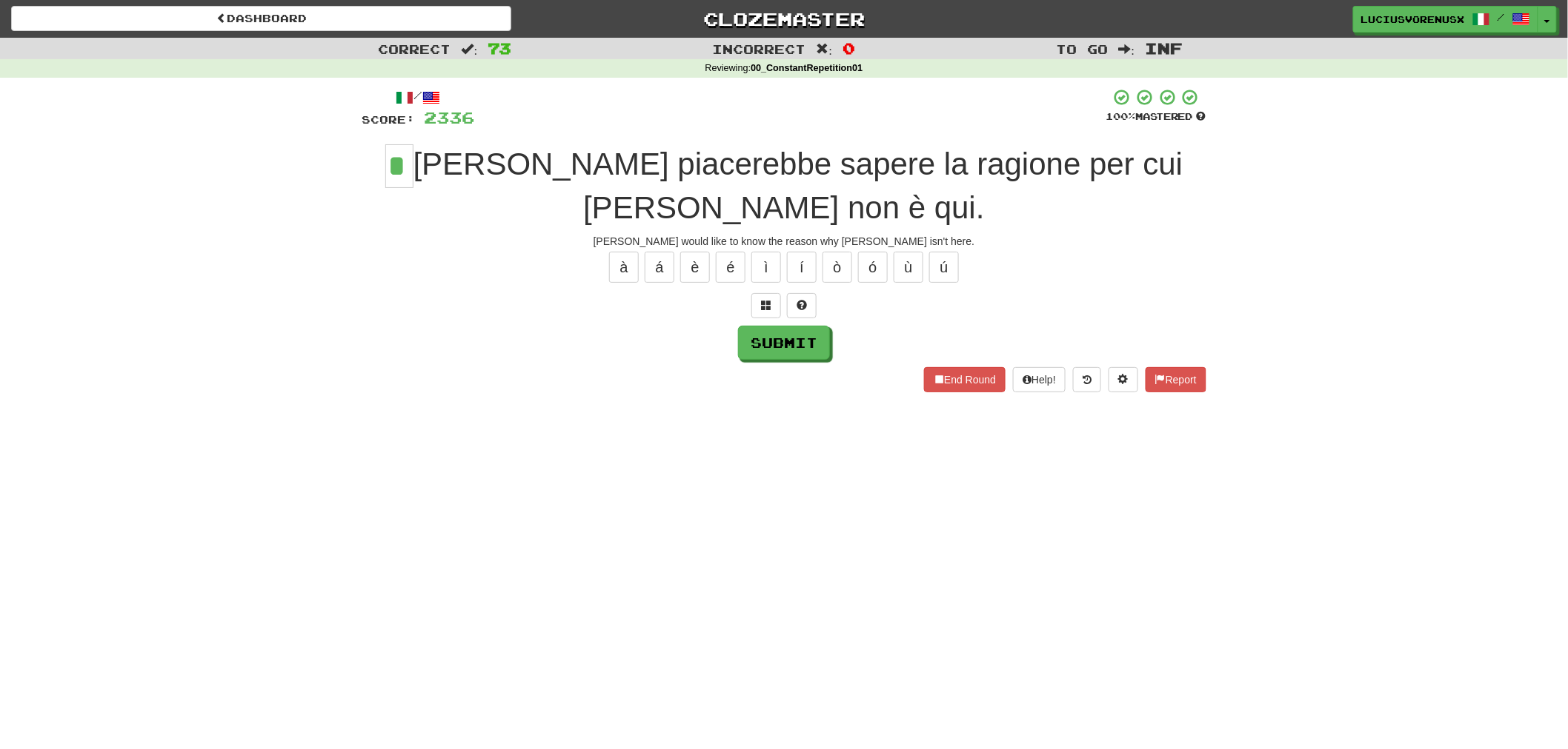
type input "*"
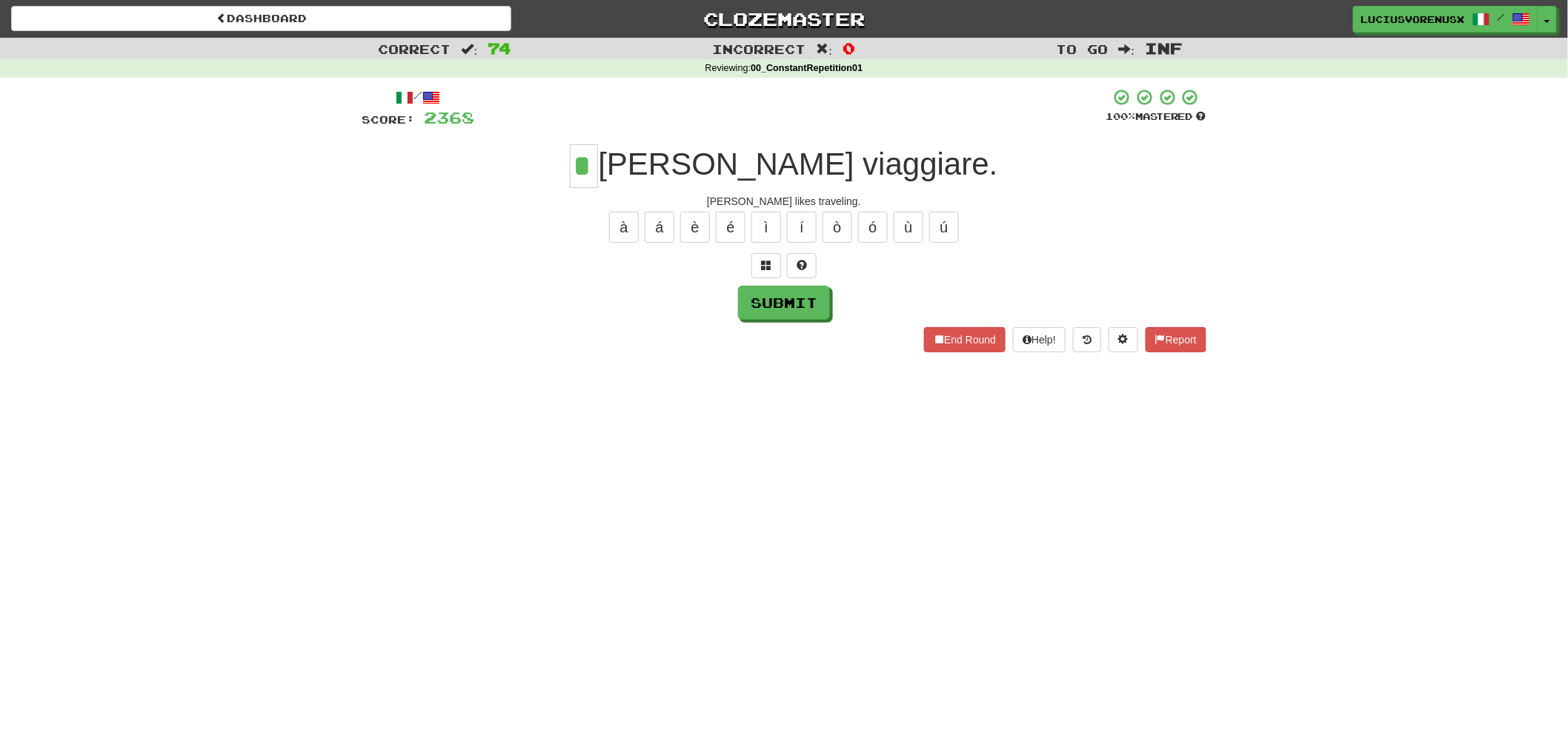
type input "*"
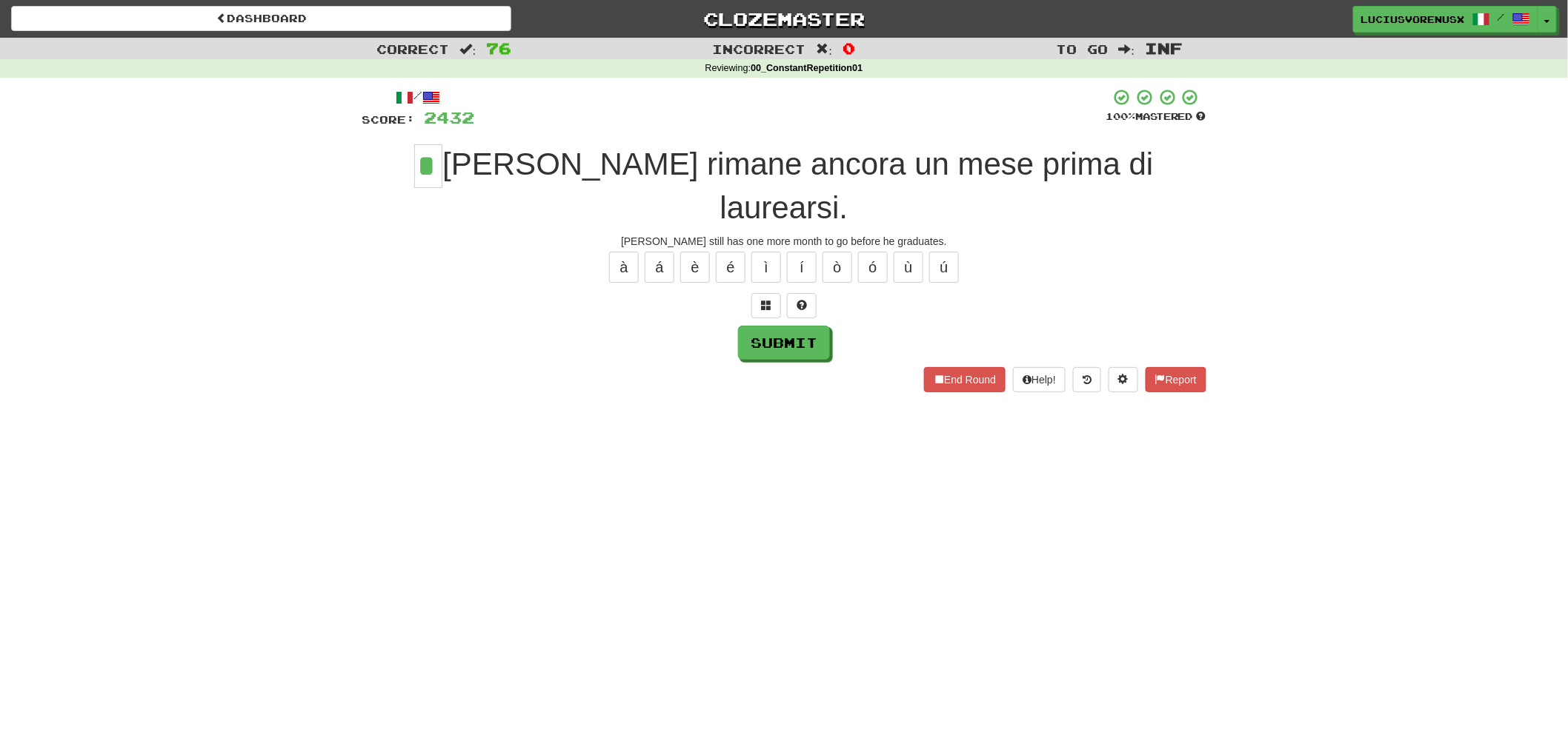
type input "*"
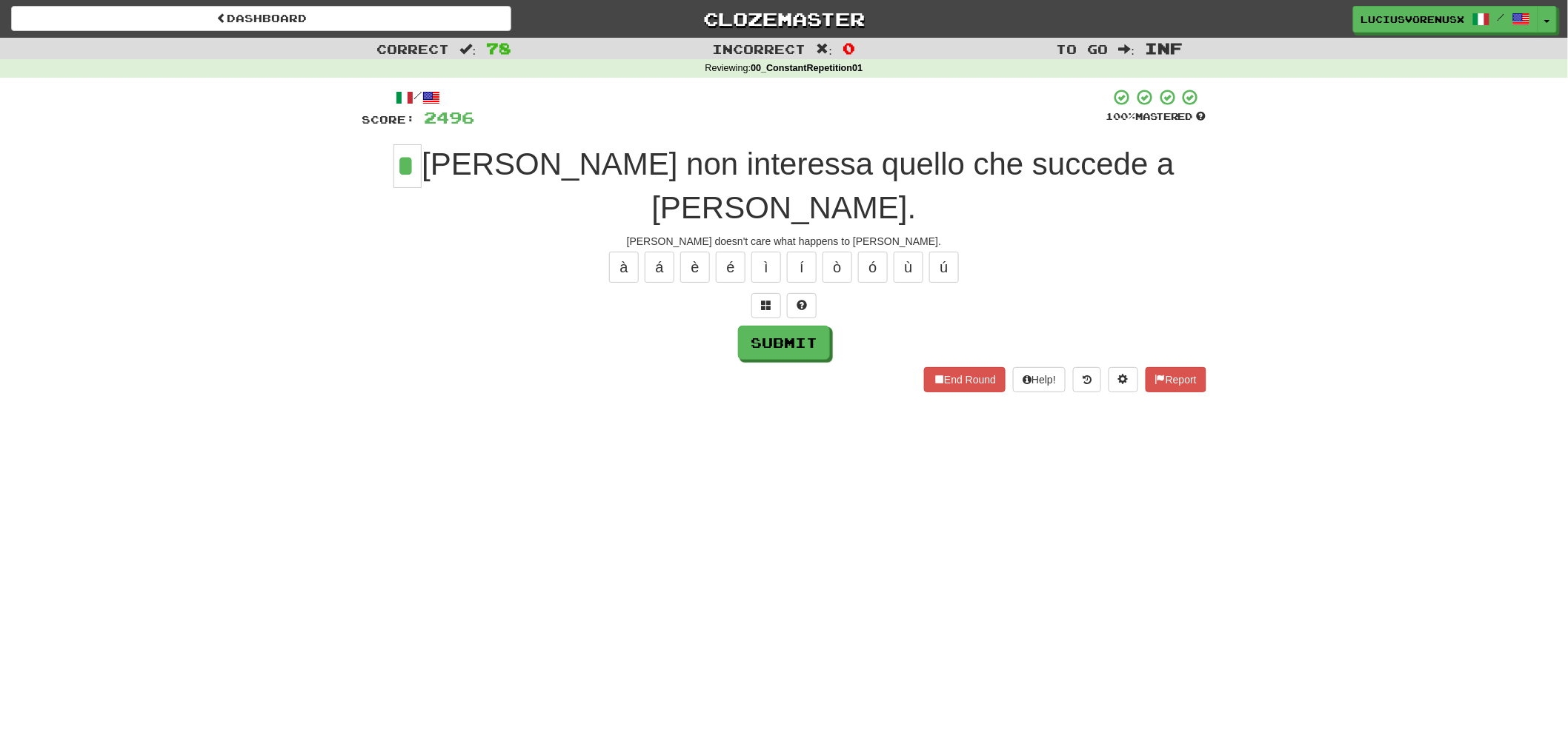
type input "*"
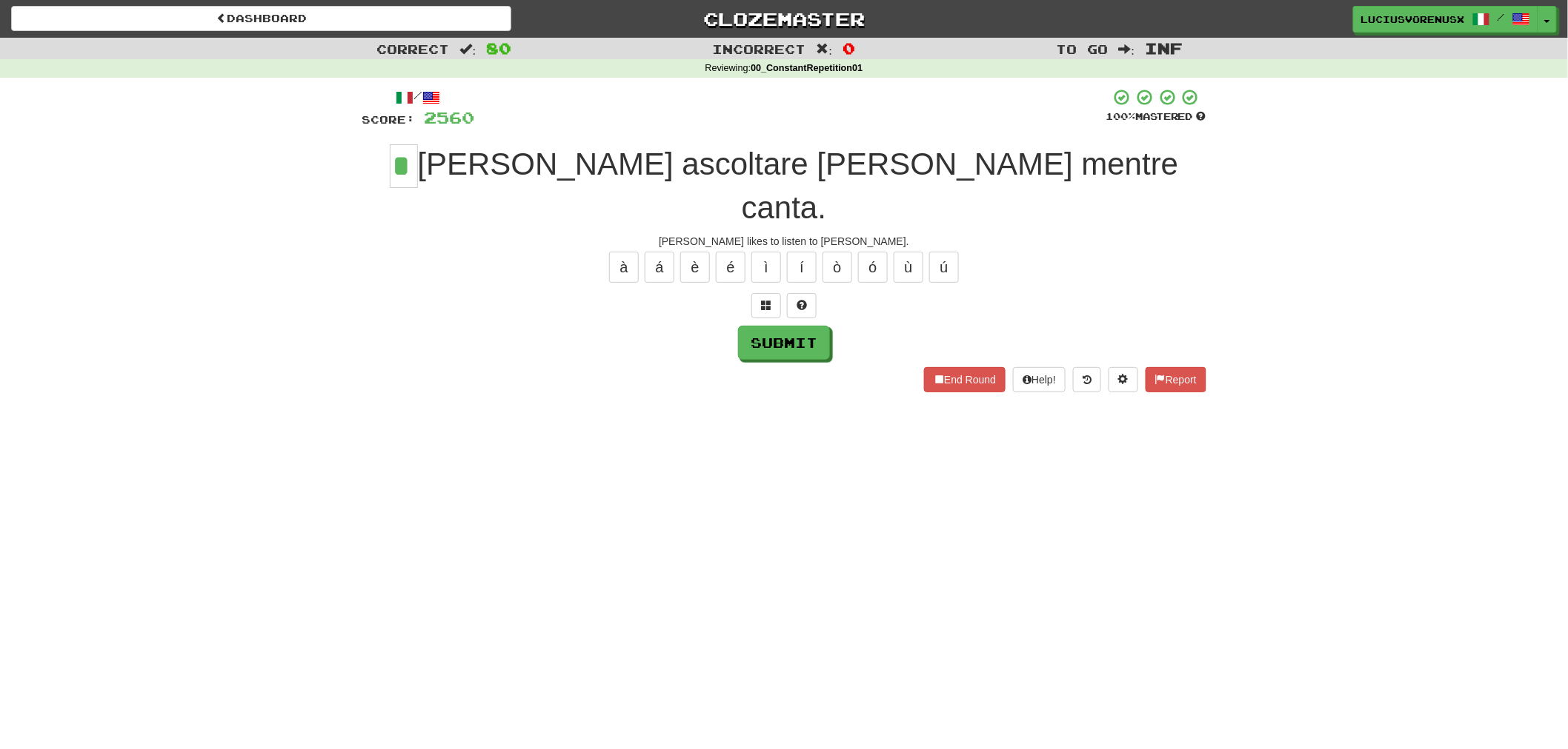
type input "*"
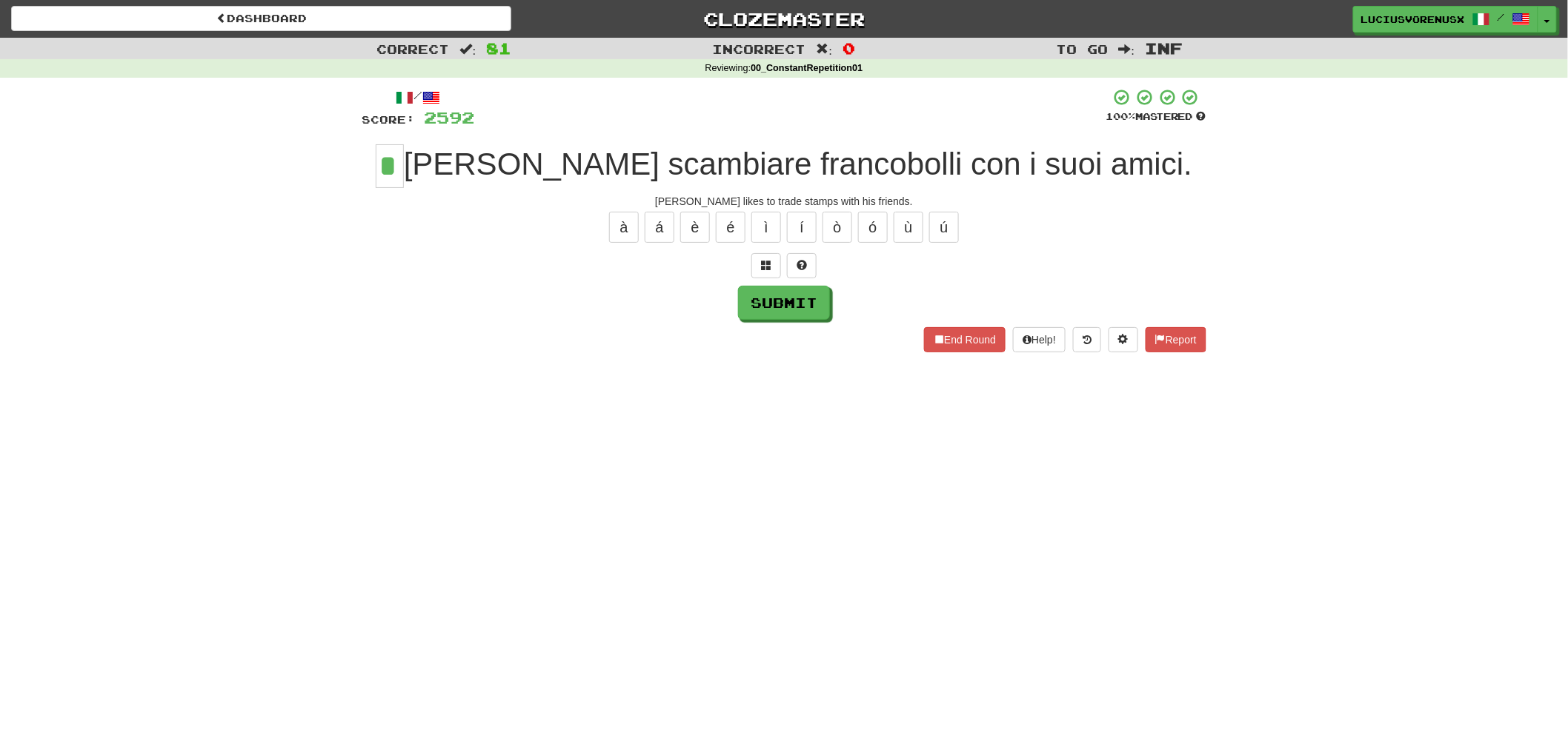
type input "*"
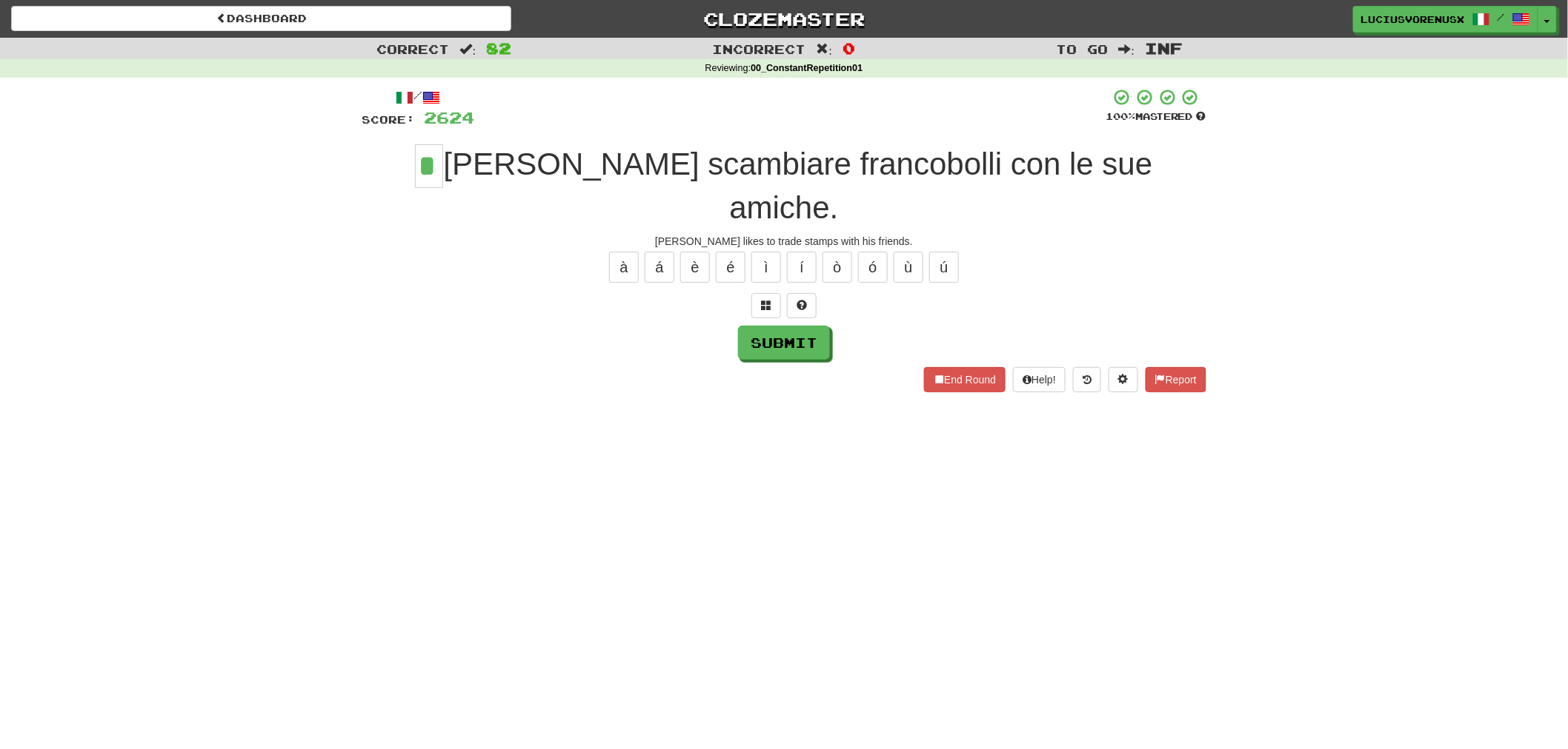
type input "*"
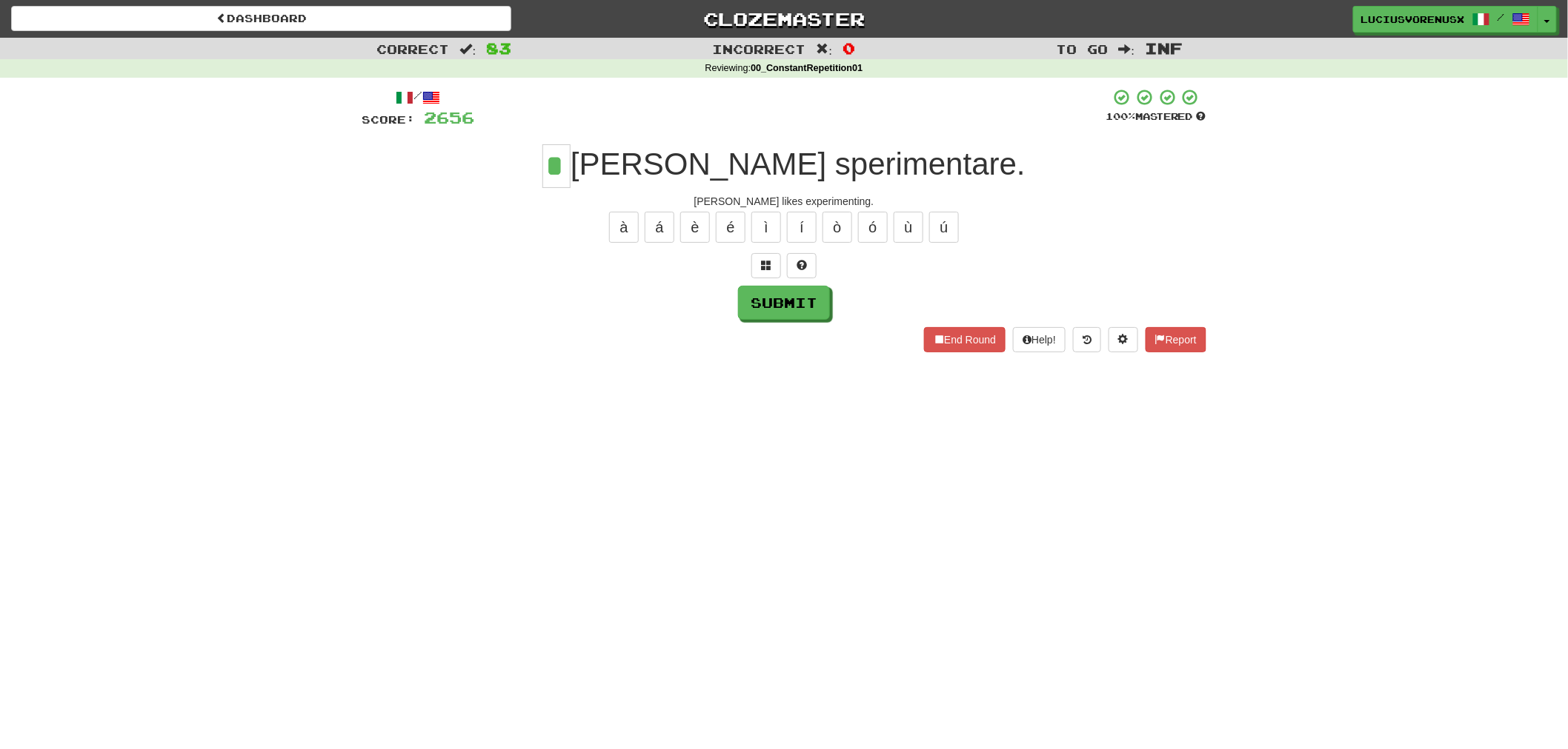
type input "*"
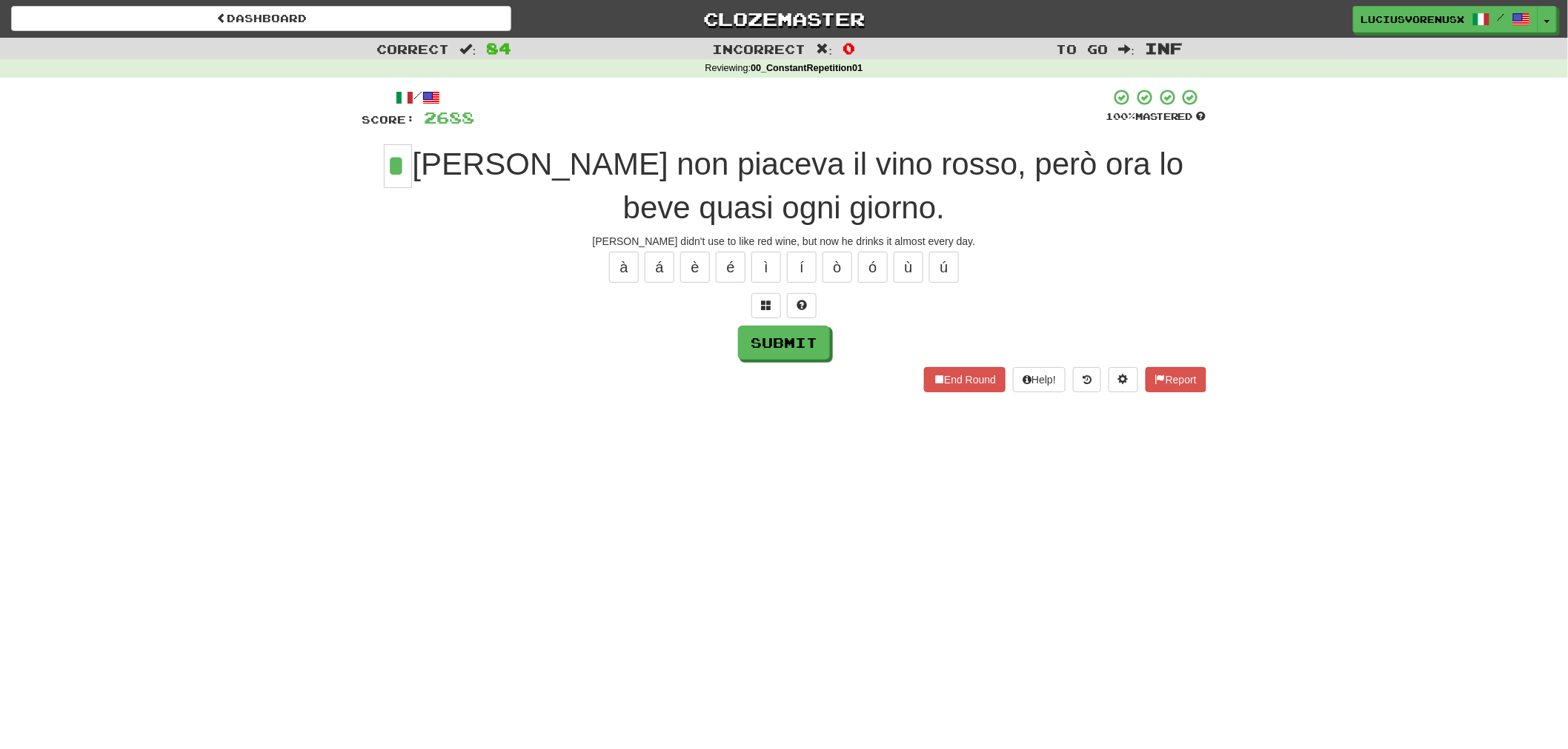
type input "*"
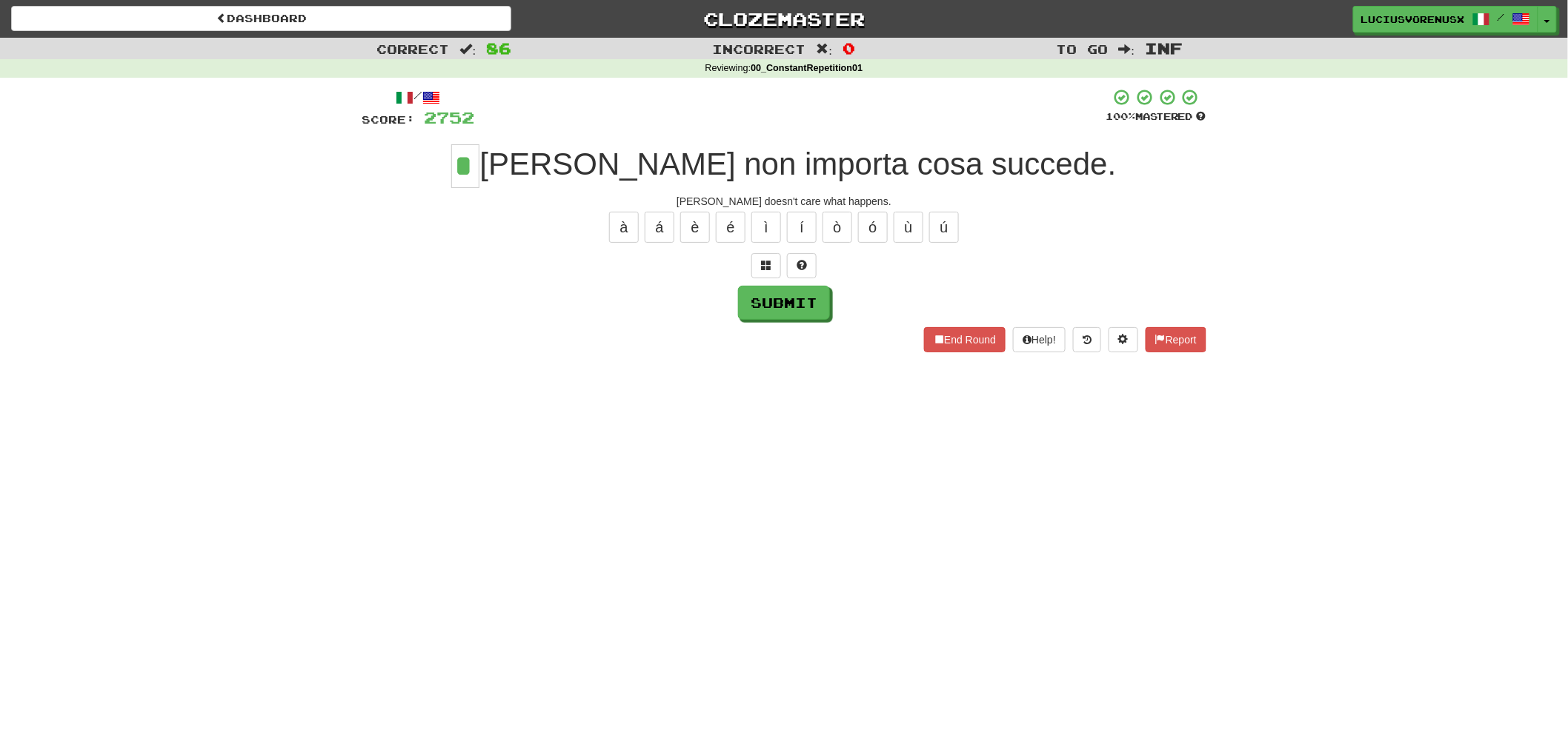
type input "*"
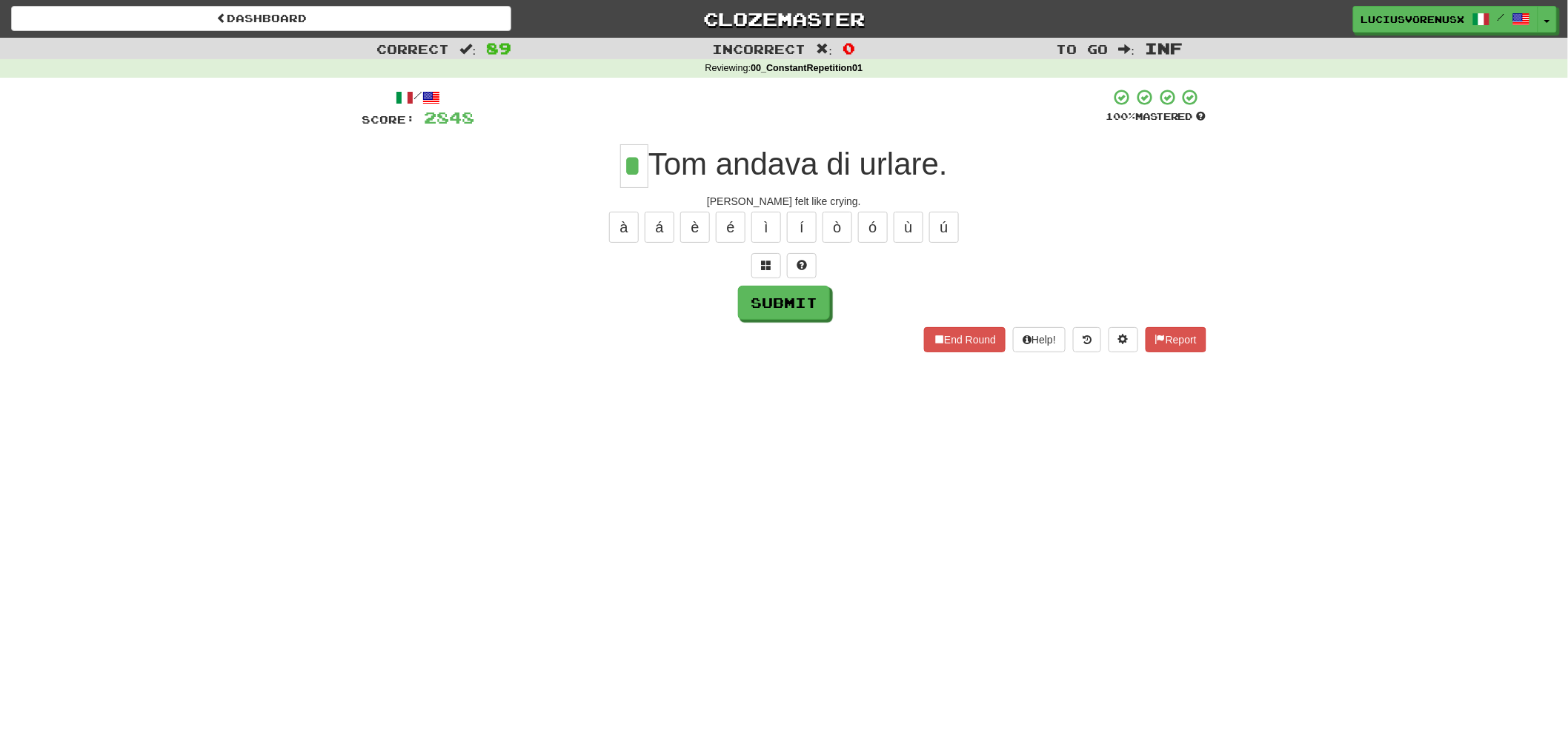
type input "*"
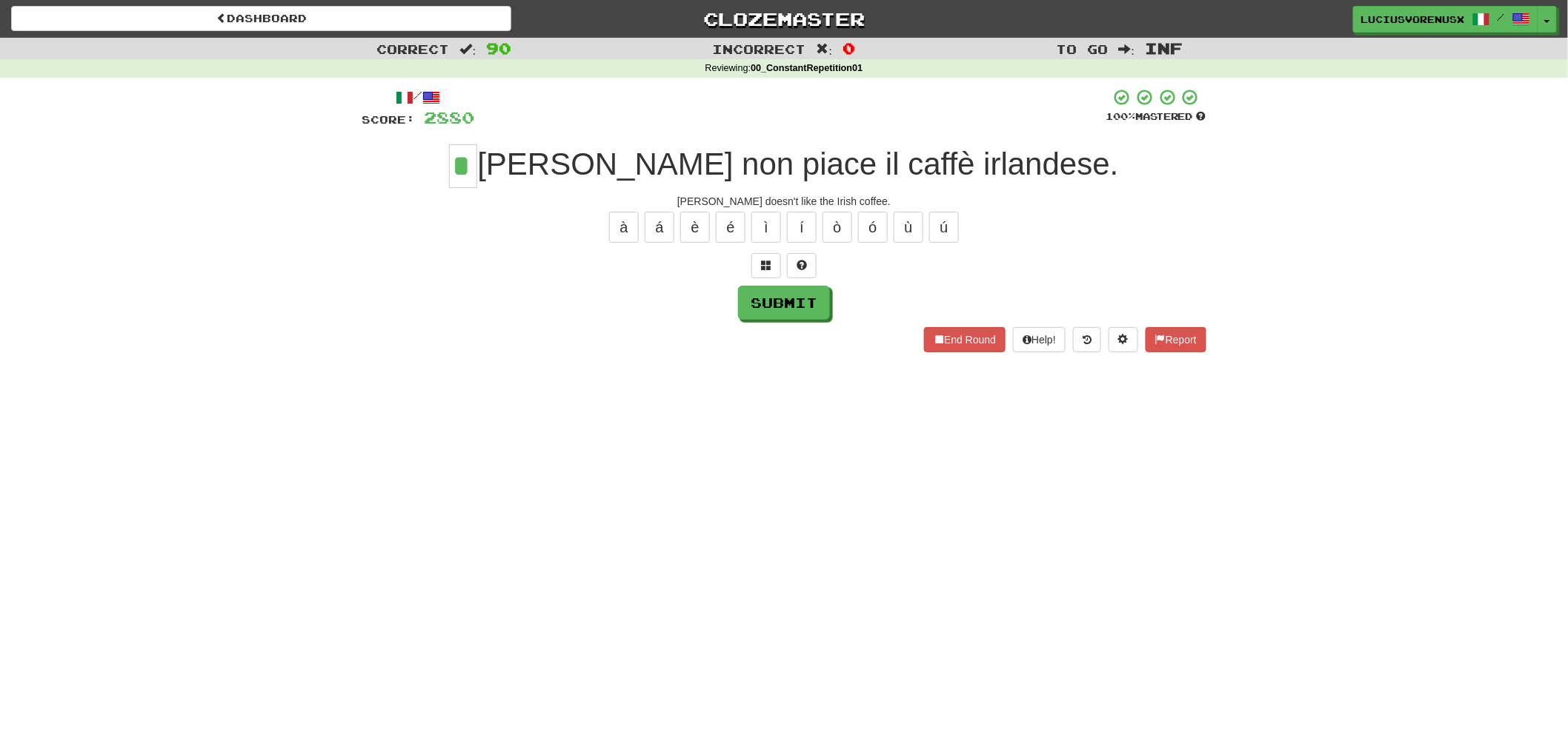
type input "*"
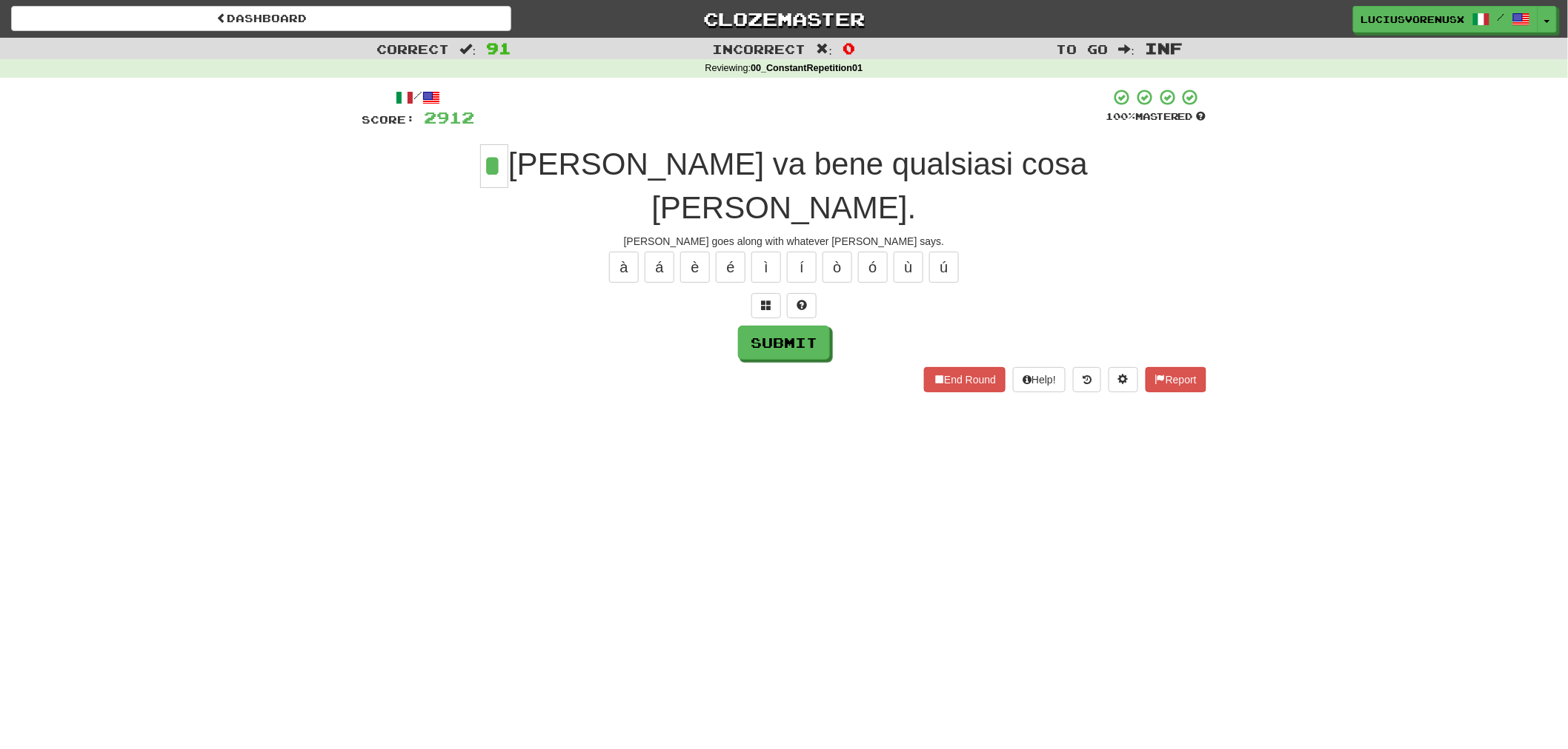
type input "*"
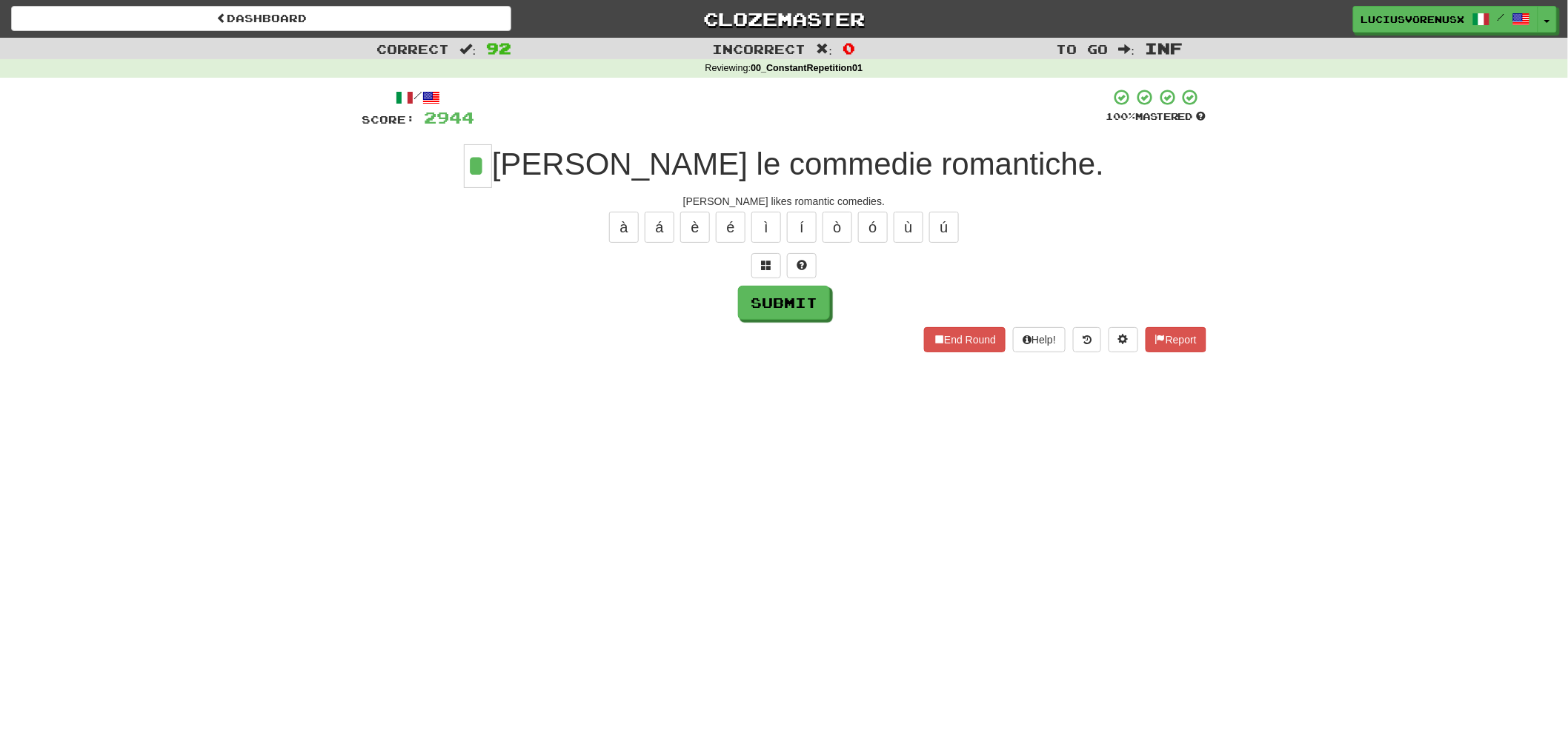
type input "*"
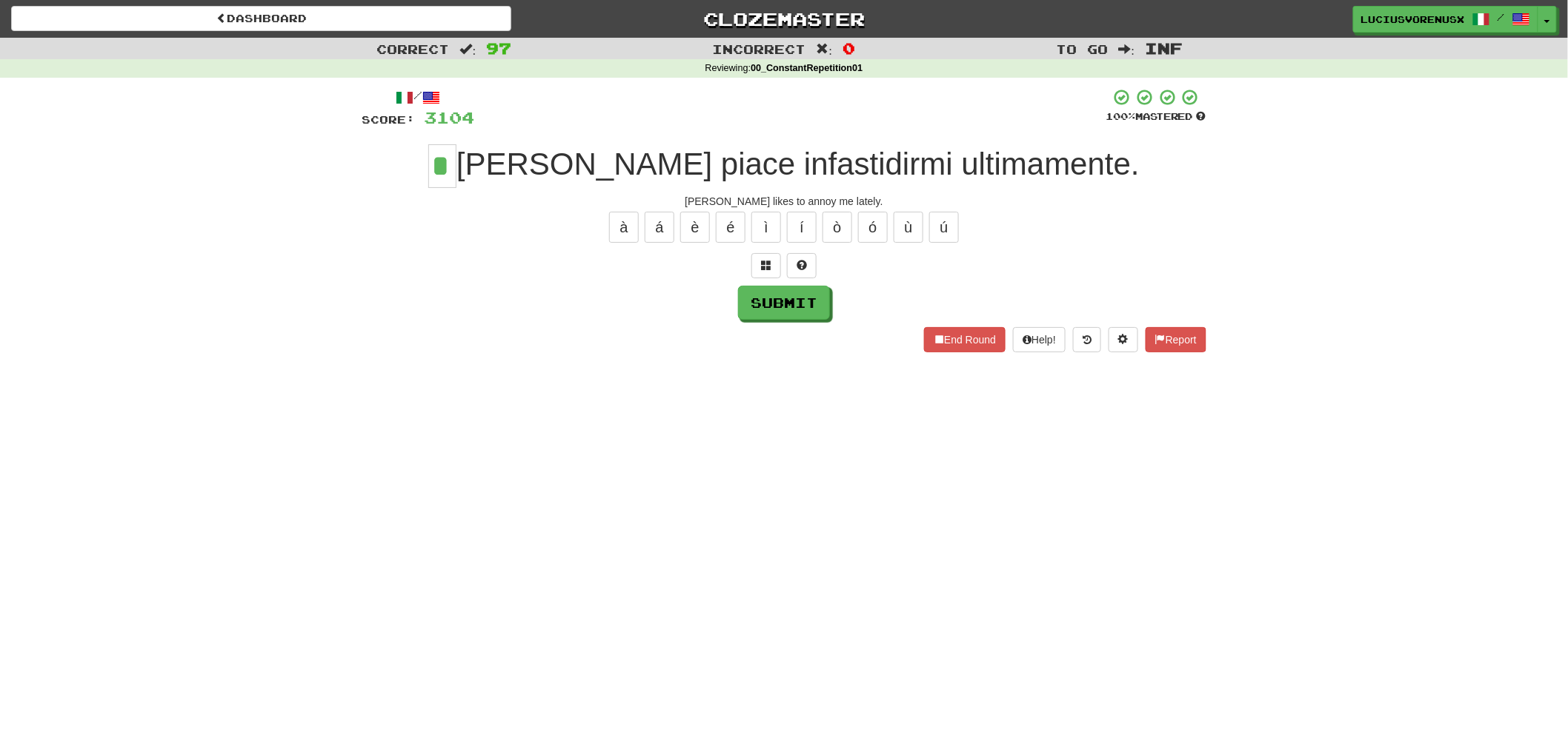
type input "*"
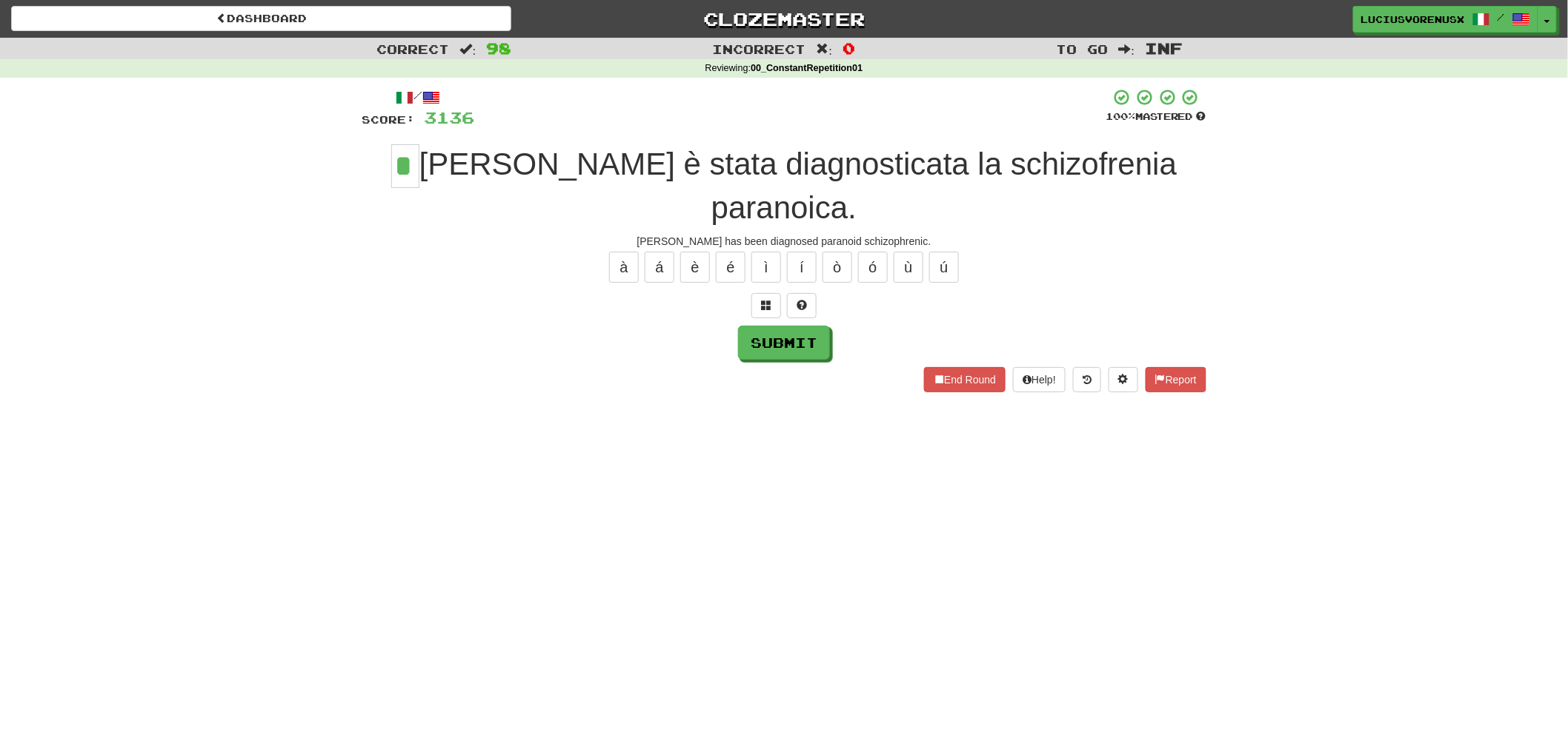
type input "*"
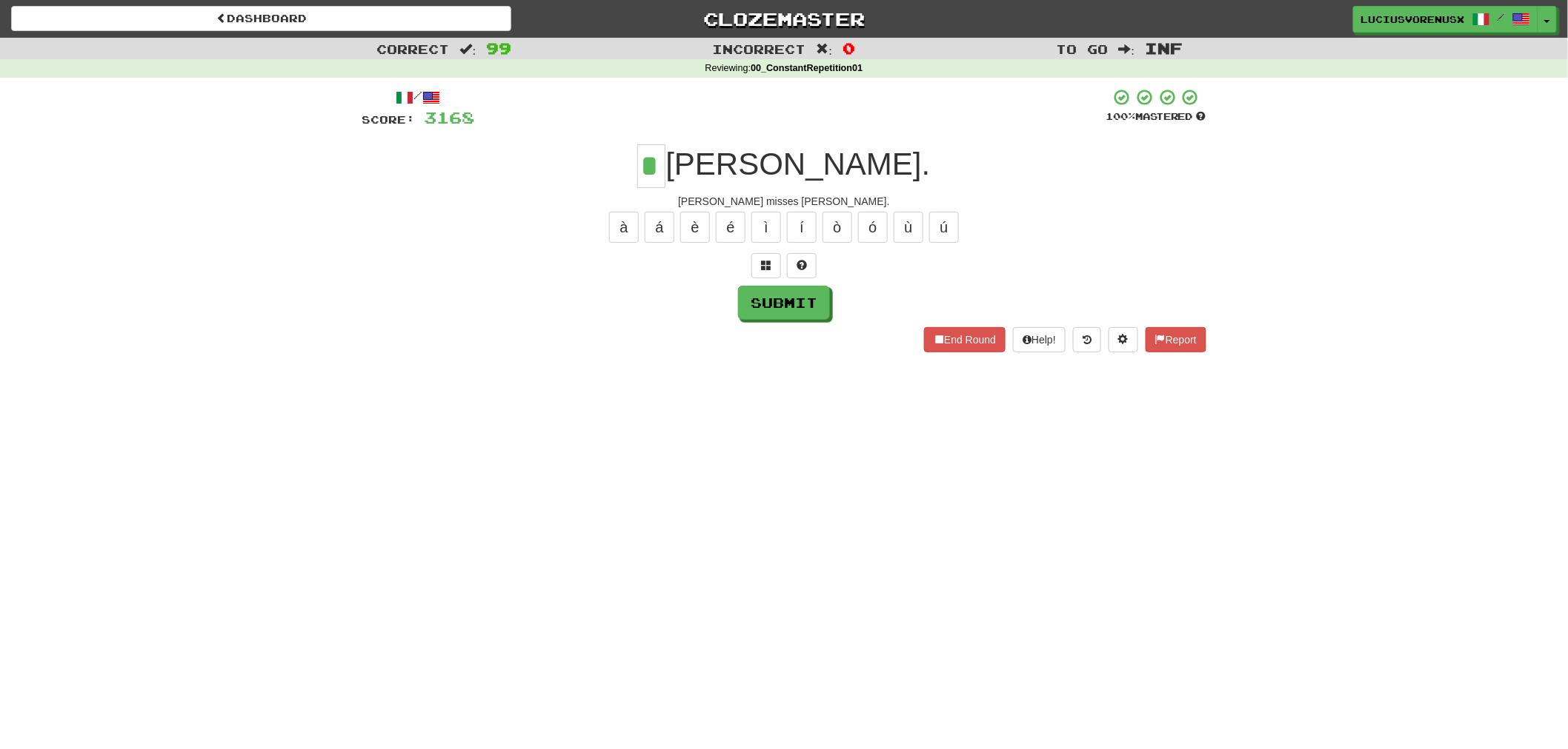
type input "*"
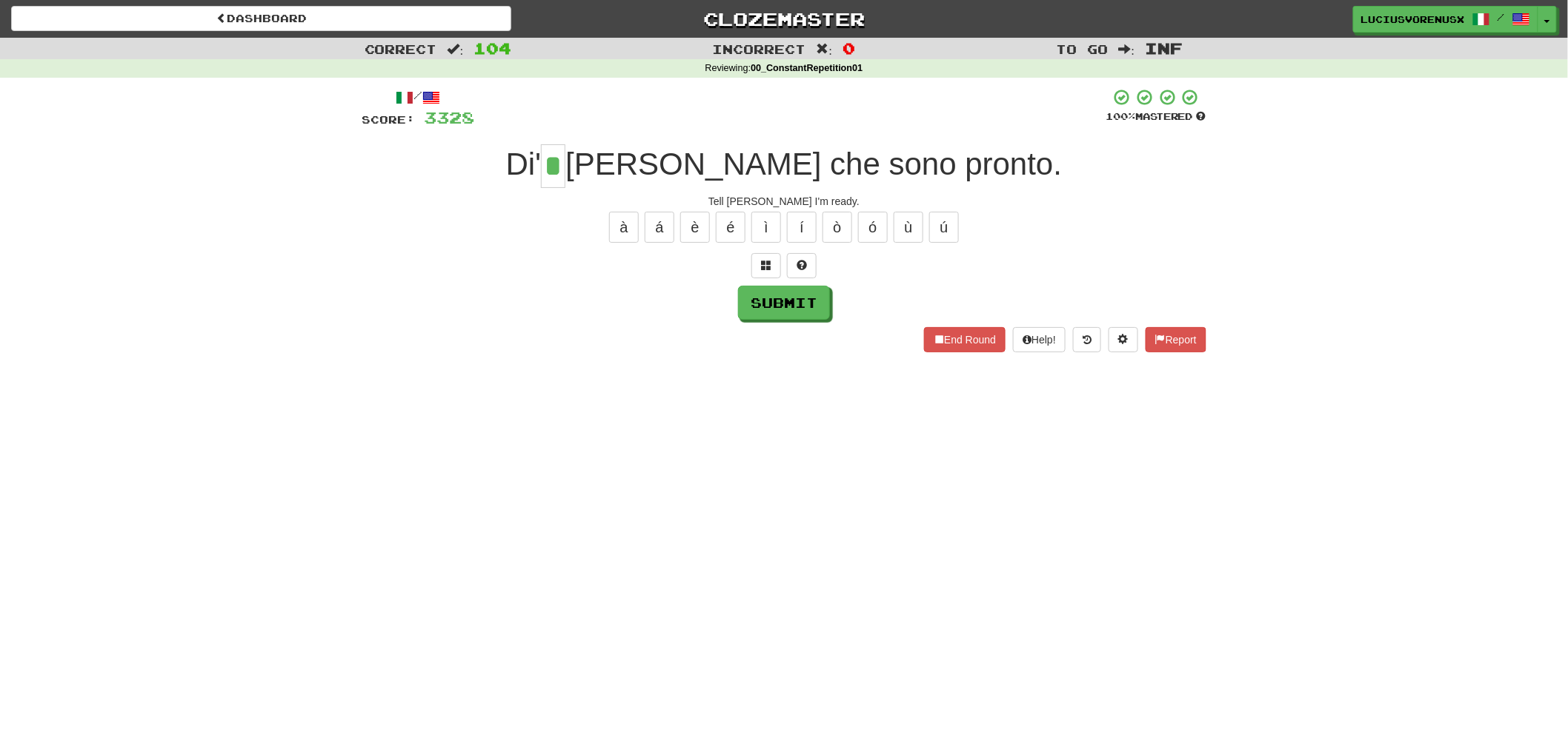
type input "*"
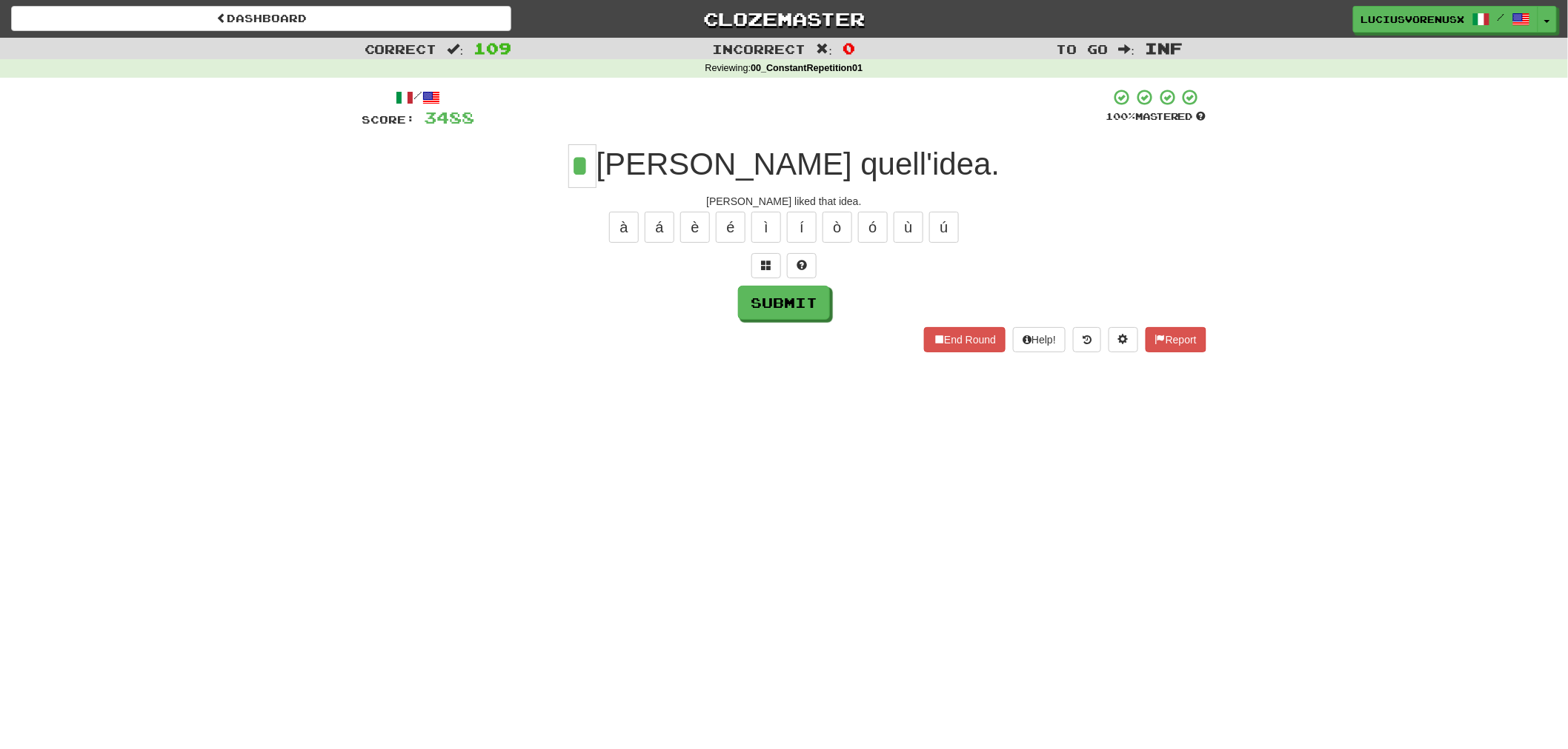
type input "*"
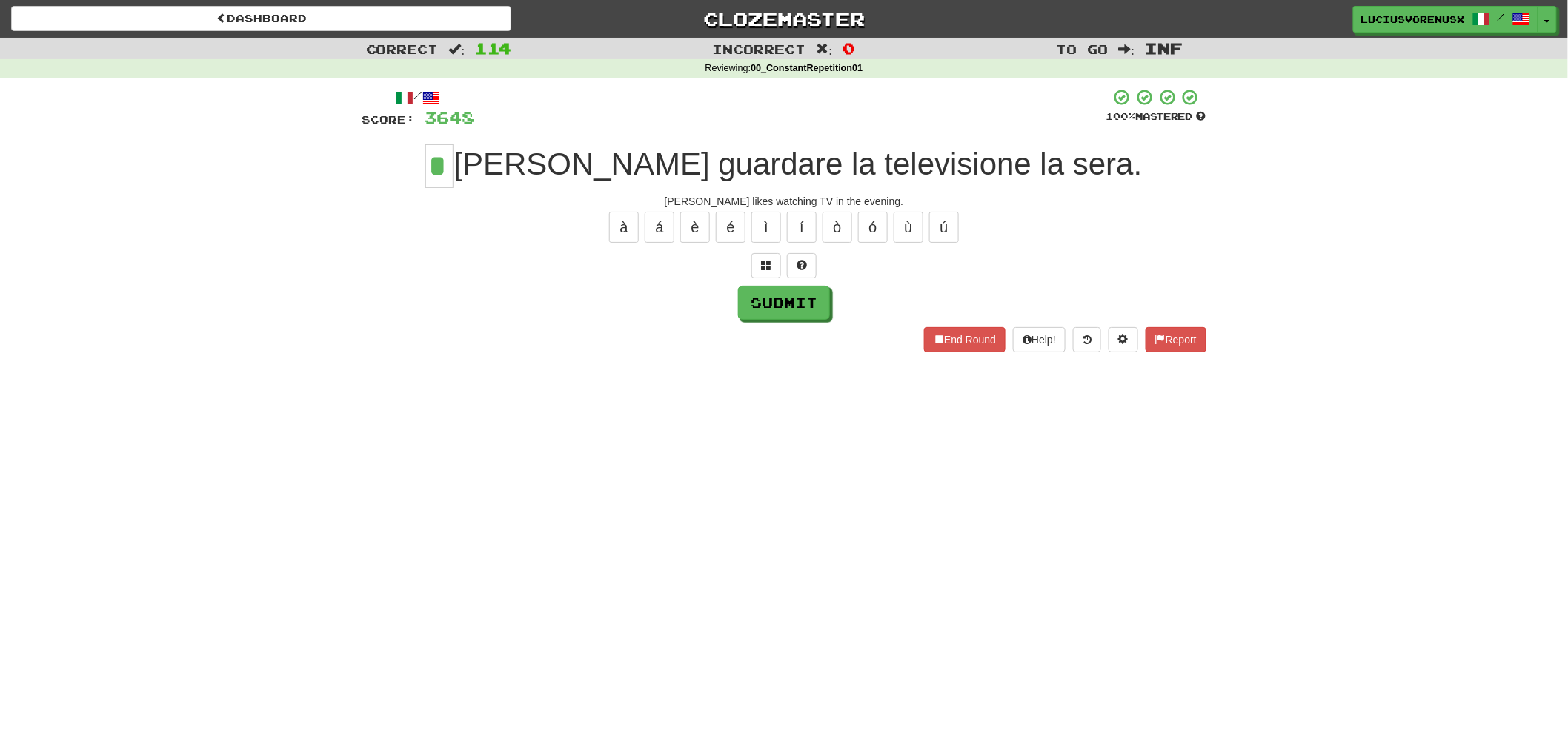
type input "*"
